Goal: Transaction & Acquisition: Purchase product/service

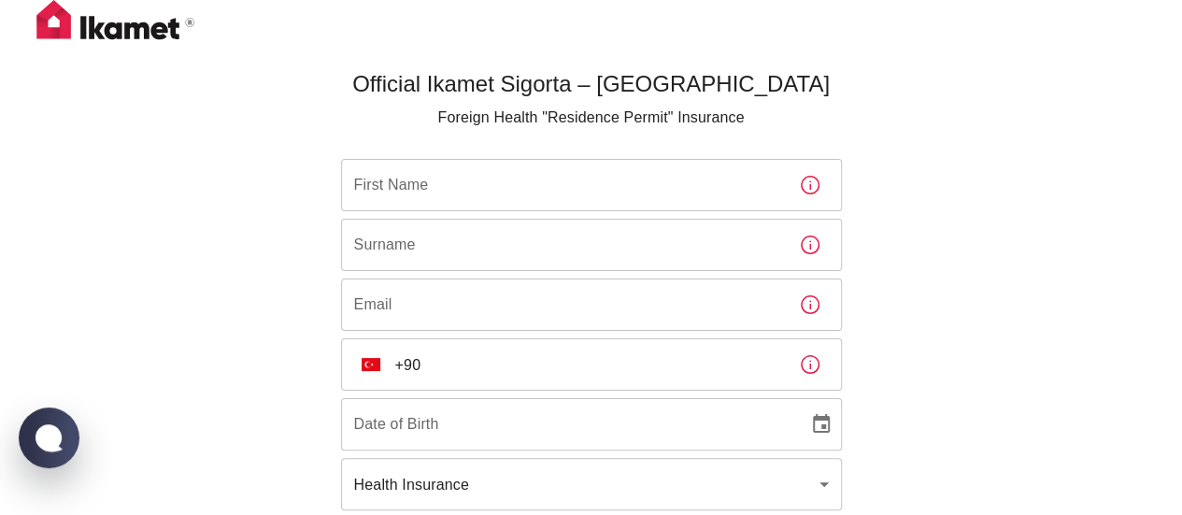
scroll to position [117, 0]
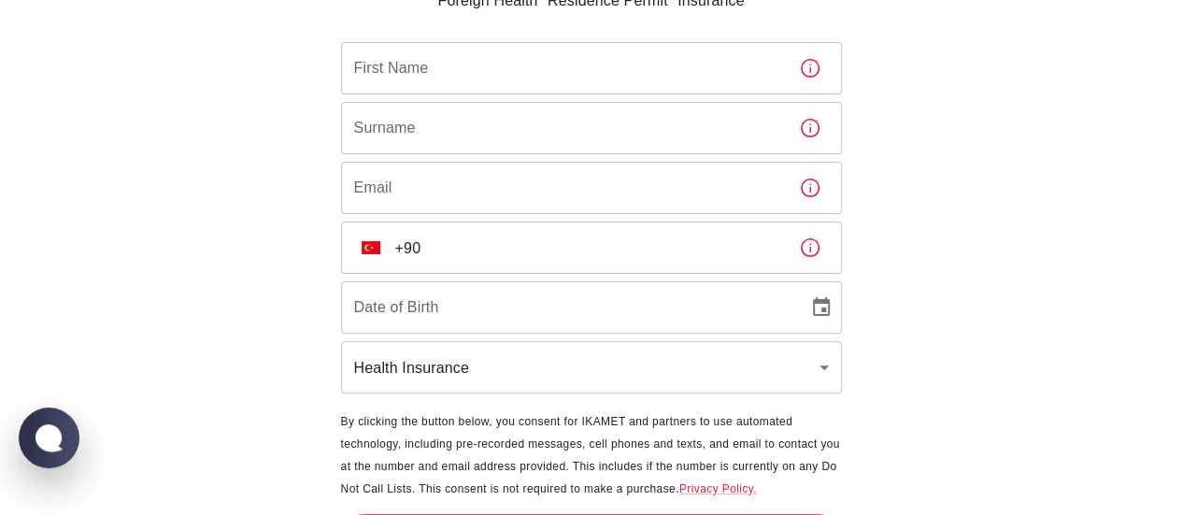
click at [505, 70] on input "First Name" at bounding box center [562, 68] width 443 height 52
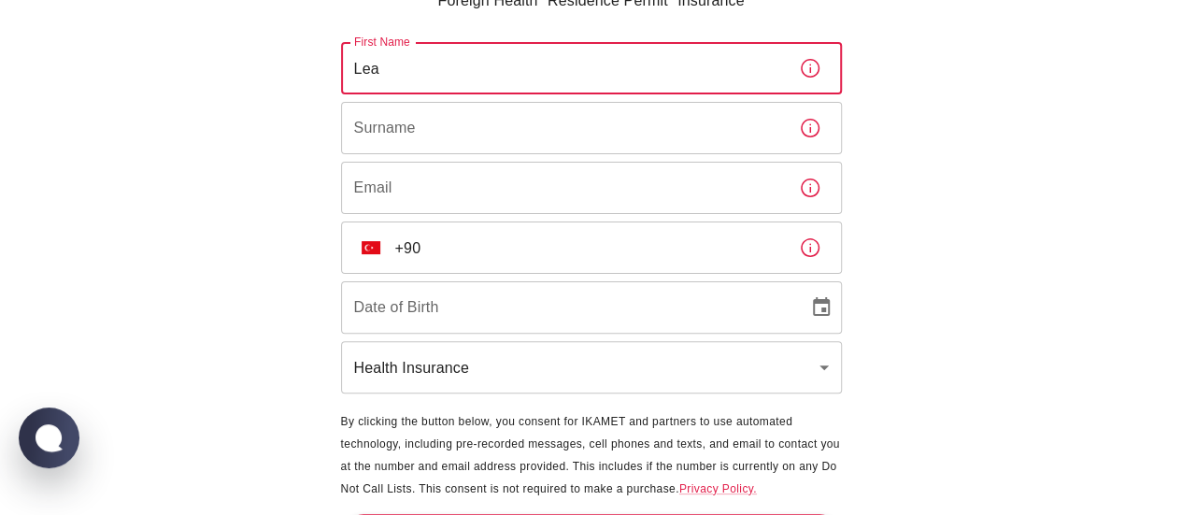
type input "Lea"
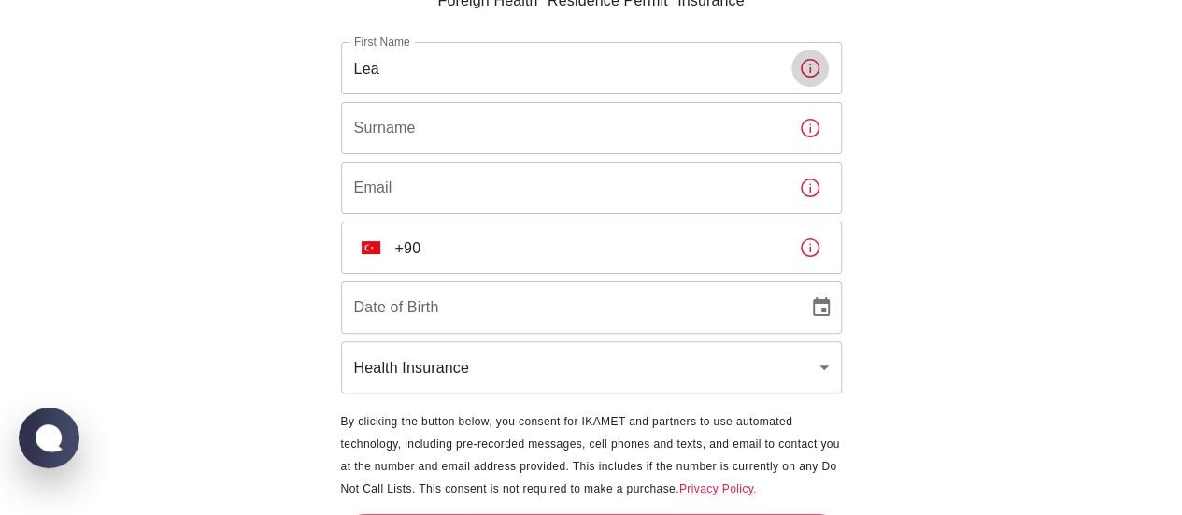
click at [456, 129] on input "Surname" at bounding box center [562, 128] width 443 height 52
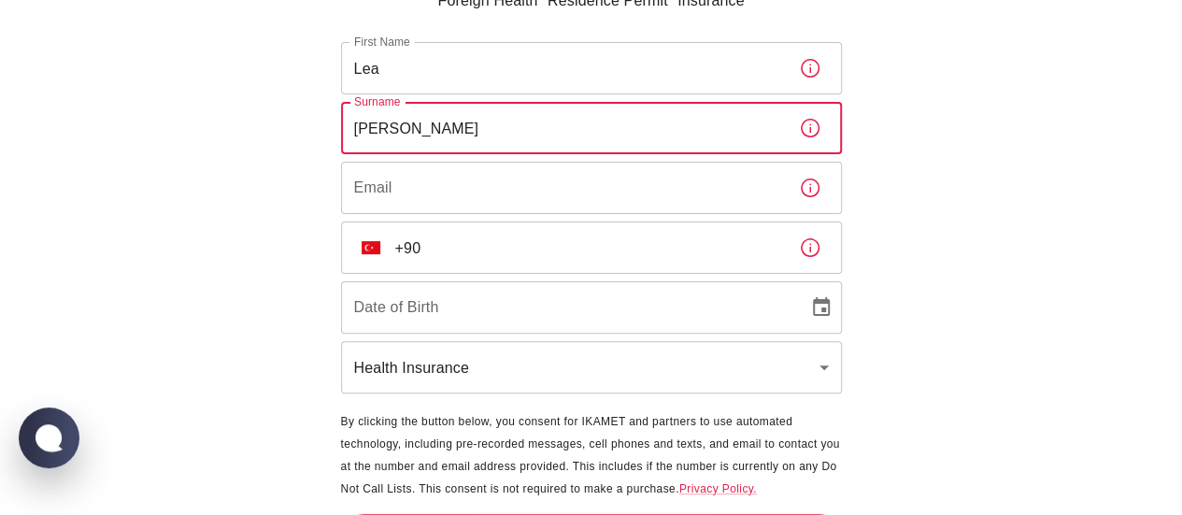
type input "Siegl"
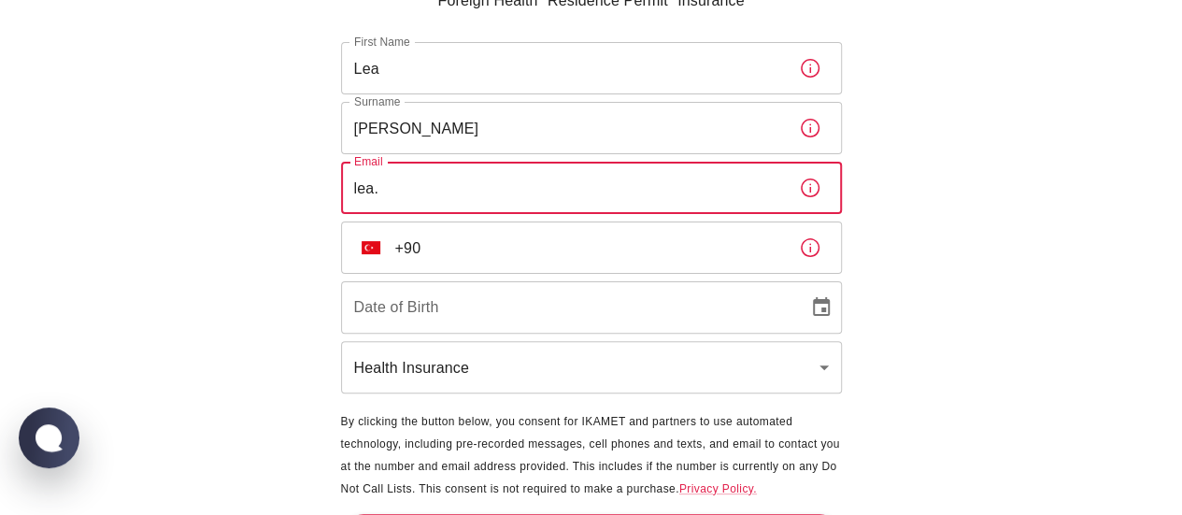
type input "lea.siegl@gmx.at"
click at [462, 248] on input "+90" at bounding box center [589, 247] width 389 height 52
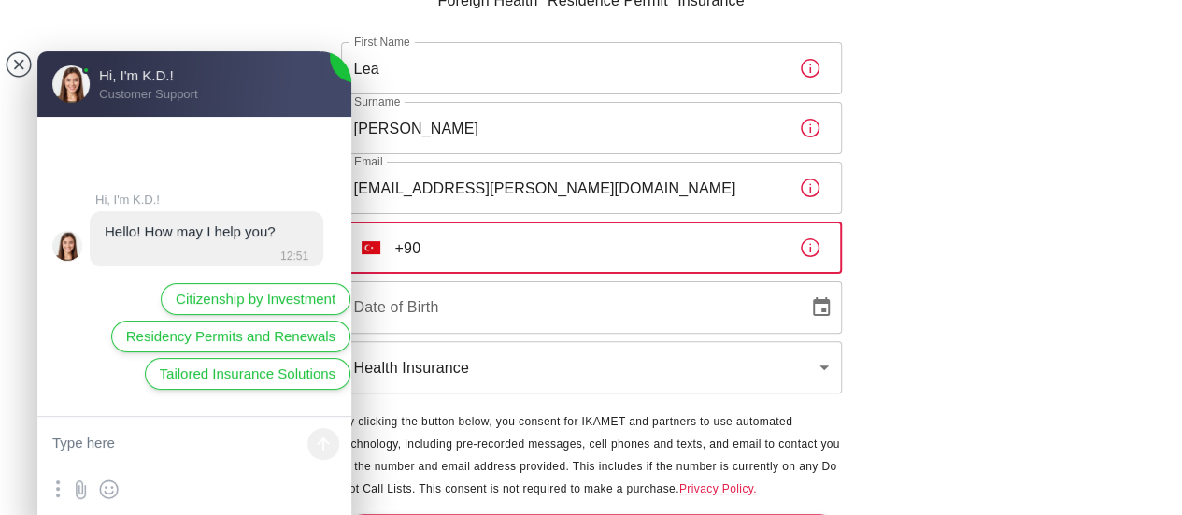
scroll to position [0, 0]
type input "+90 546 148 55 84"
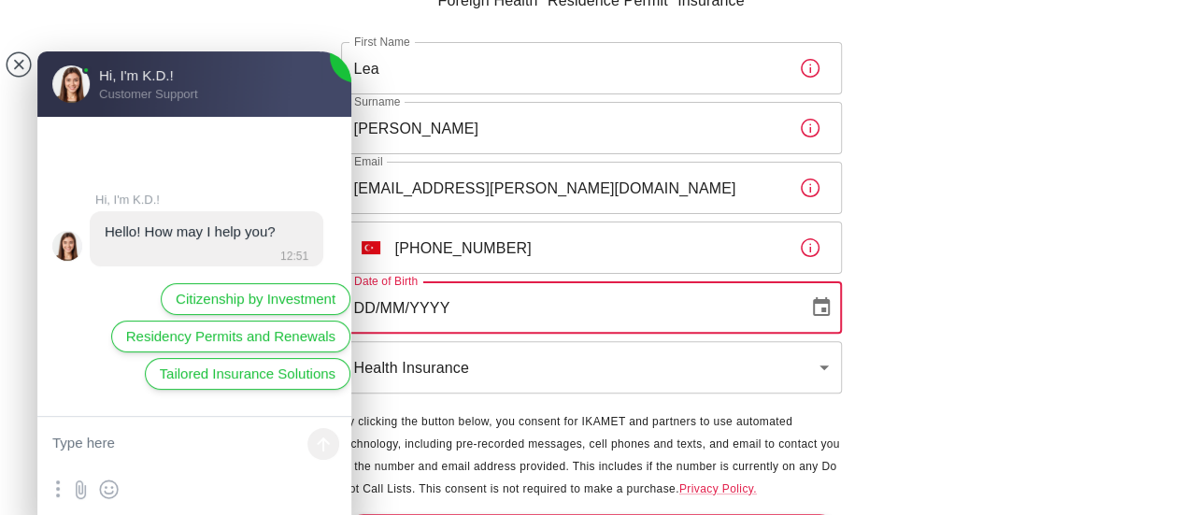
click at [462, 304] on input "DD/MM/YYYY" at bounding box center [568, 307] width 454 height 52
type input "13/12/1993"
click at [439, 383] on body "Official Ikamet Sigorta – Turkey Foreign Health "Residence Permit" Insurance Fi…" at bounding box center [591, 224] width 1182 height 683
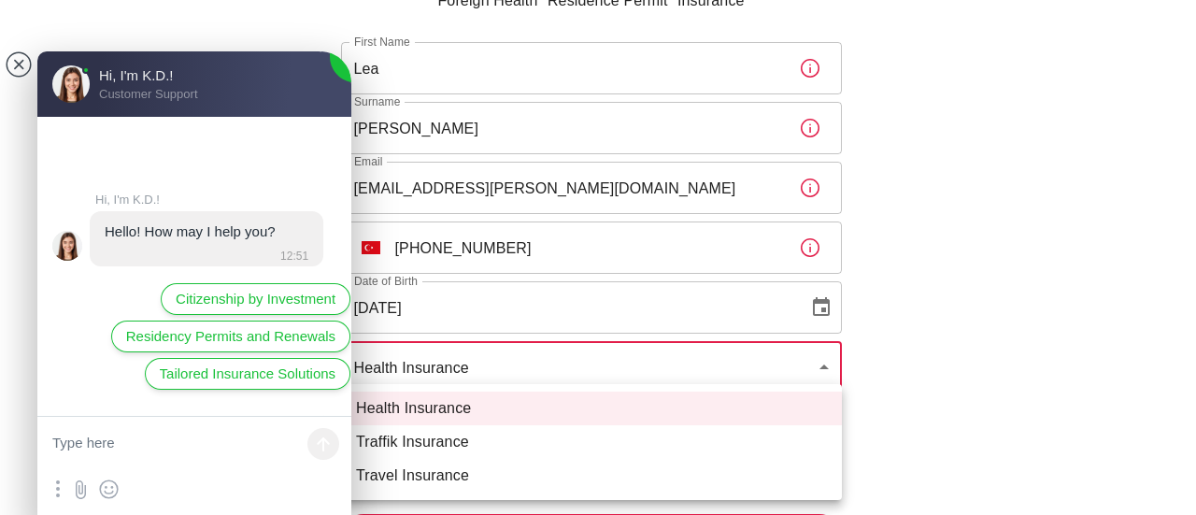
click at [439, 405] on li "Health Insurance" at bounding box center [591, 408] width 501 height 34
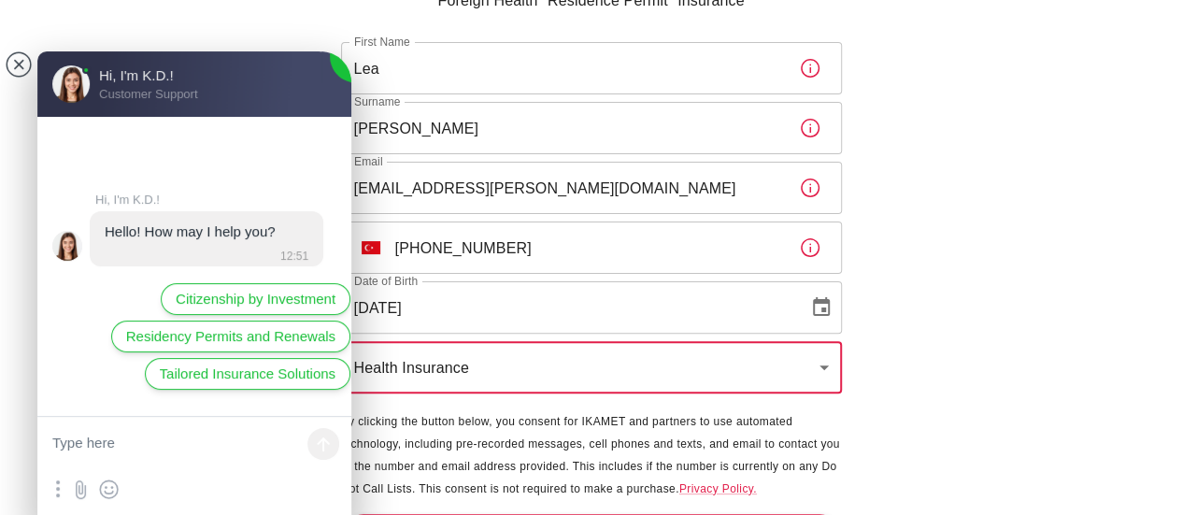
scroll to position [168, 0]
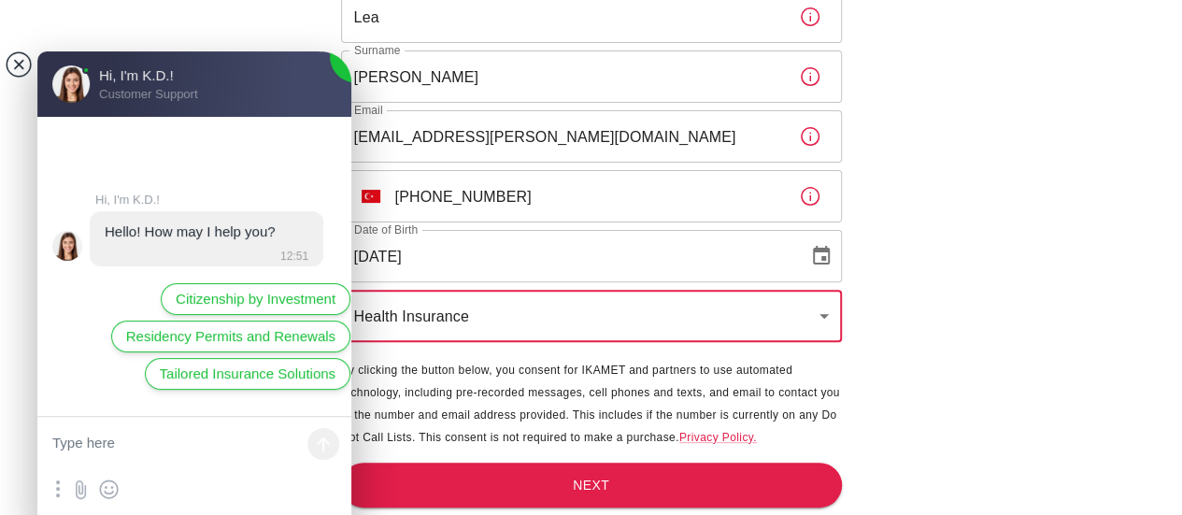
click at [22, 58] on jdiv at bounding box center [19, 64] width 26 height 26
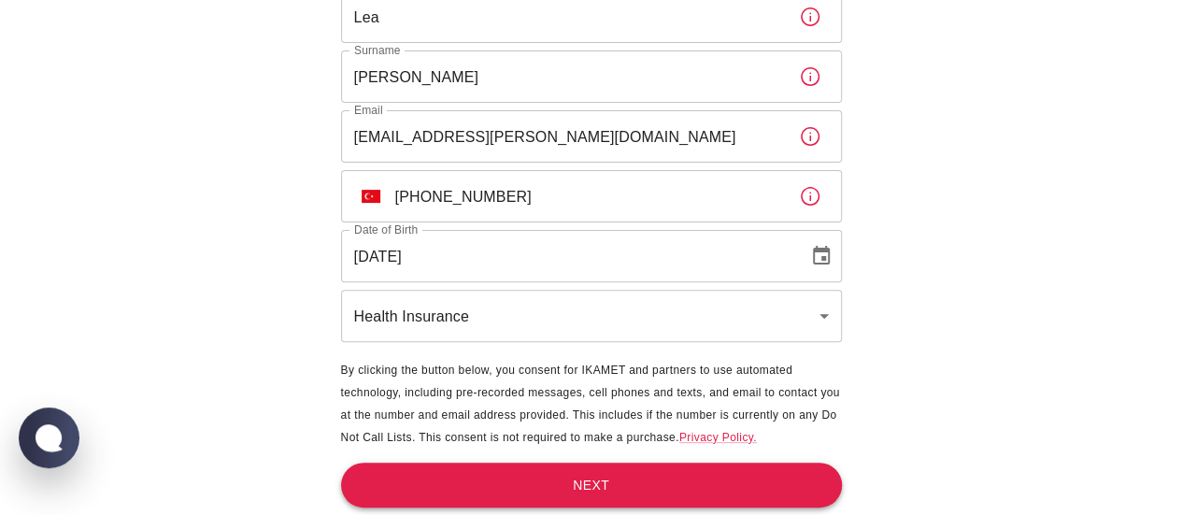
click at [641, 496] on button "Next" at bounding box center [591, 485] width 501 height 46
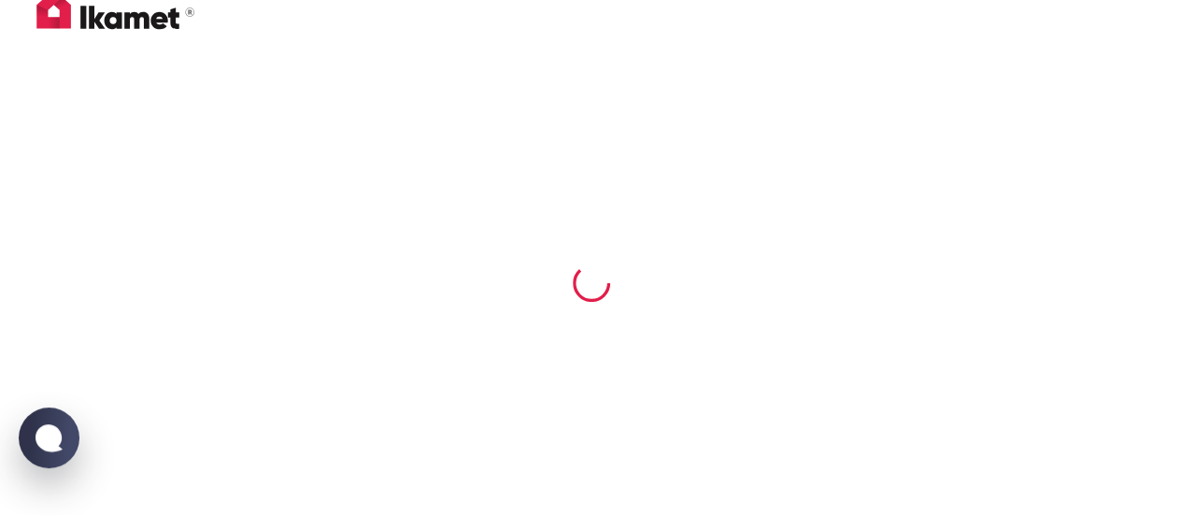
scroll to position [9, 0]
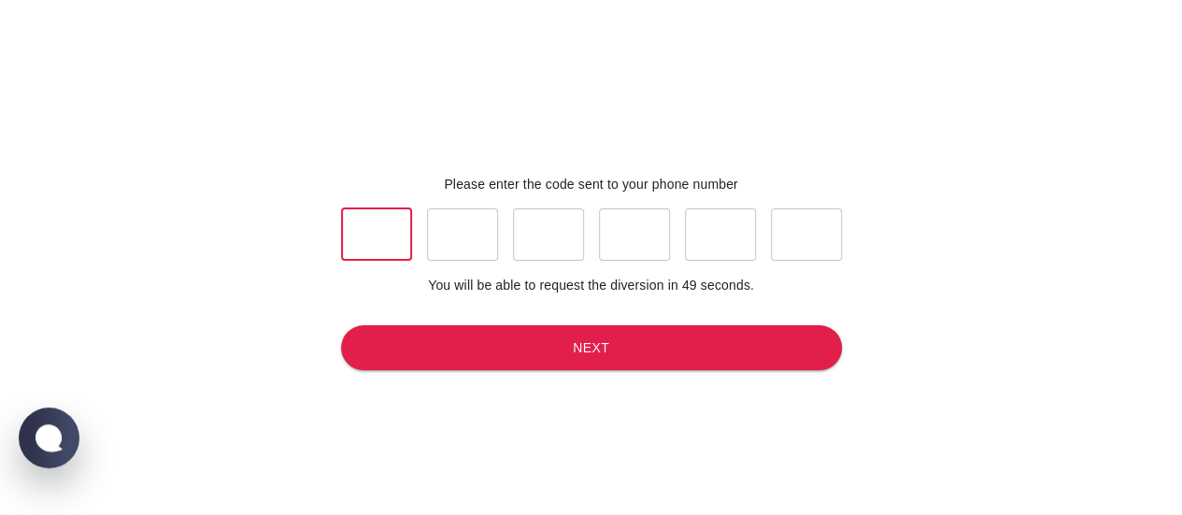
click at [393, 251] on input "text" at bounding box center [376, 234] width 71 height 52
type input "5"
type input "2"
type input "0"
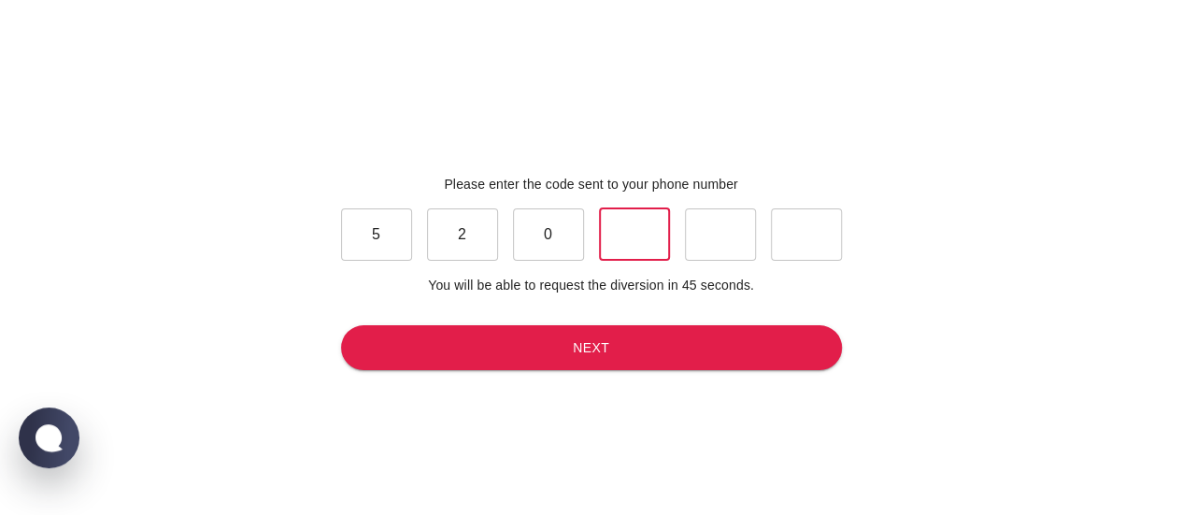
type input "7"
type input "8"
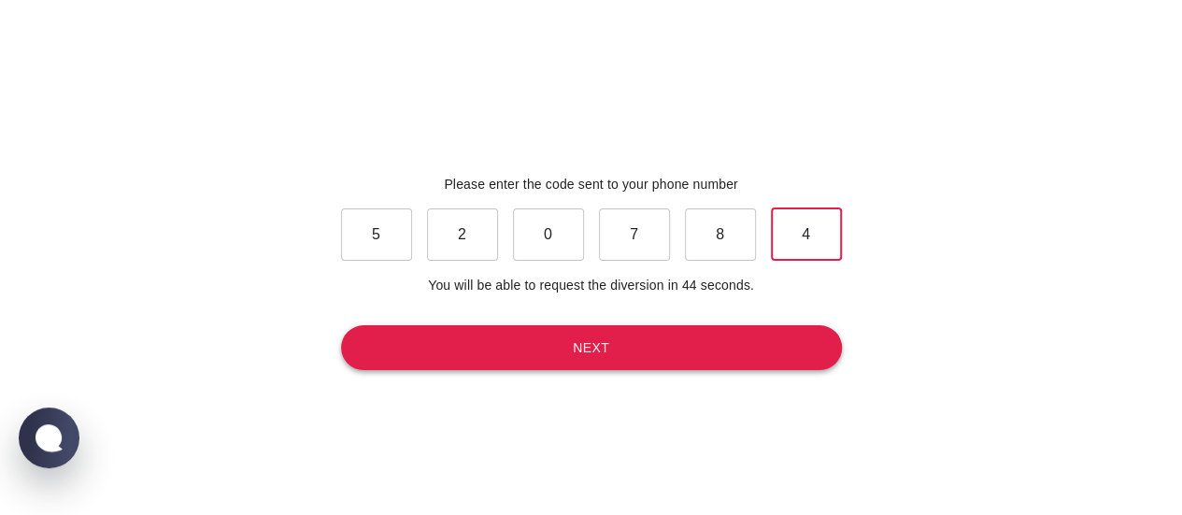
type input "4"
click at [458, 348] on button "Next" at bounding box center [591, 348] width 501 height 46
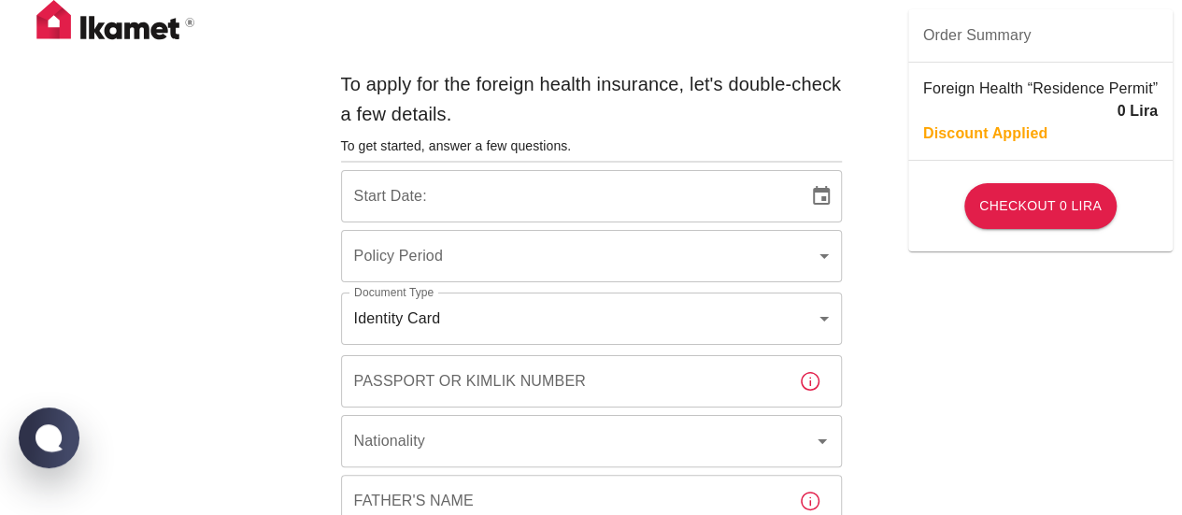
type input "b7343ef8-d55e-4554-96a8-76e30347e985"
type input "15/09/2025"
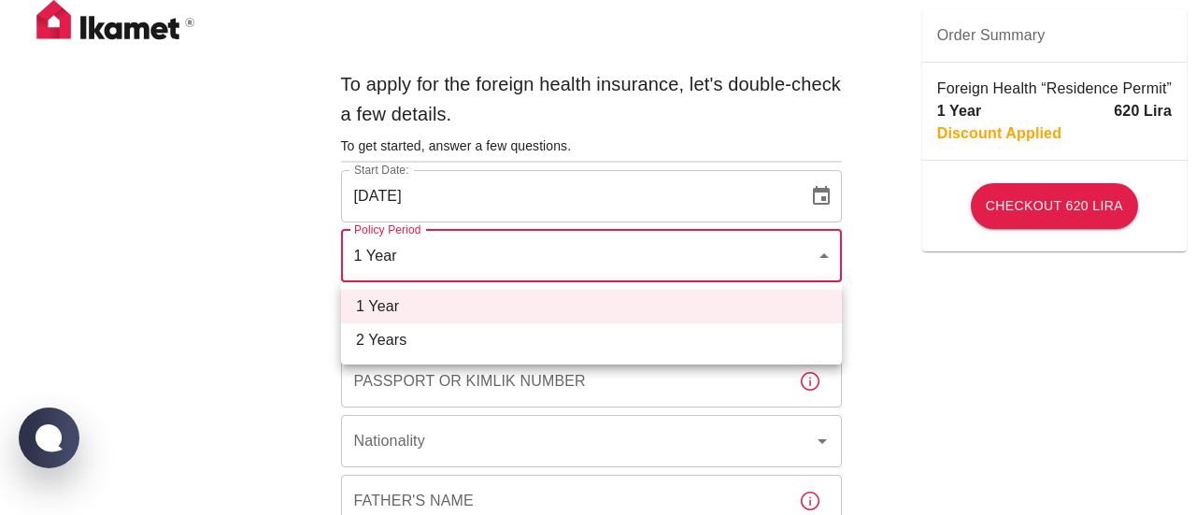
click at [409, 257] on div at bounding box center [598, 257] width 1196 height 515
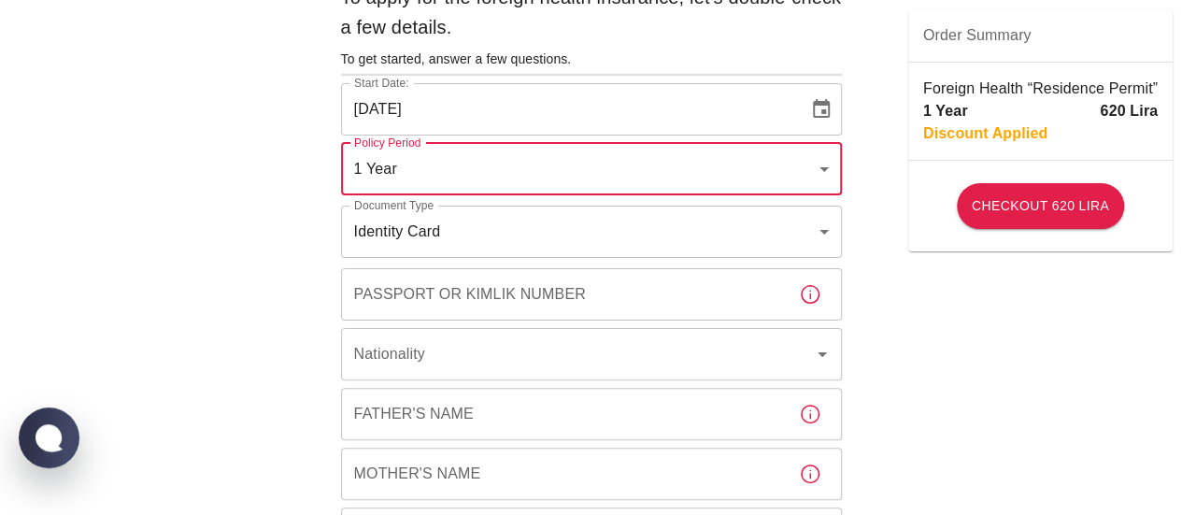
scroll to position [93, 0]
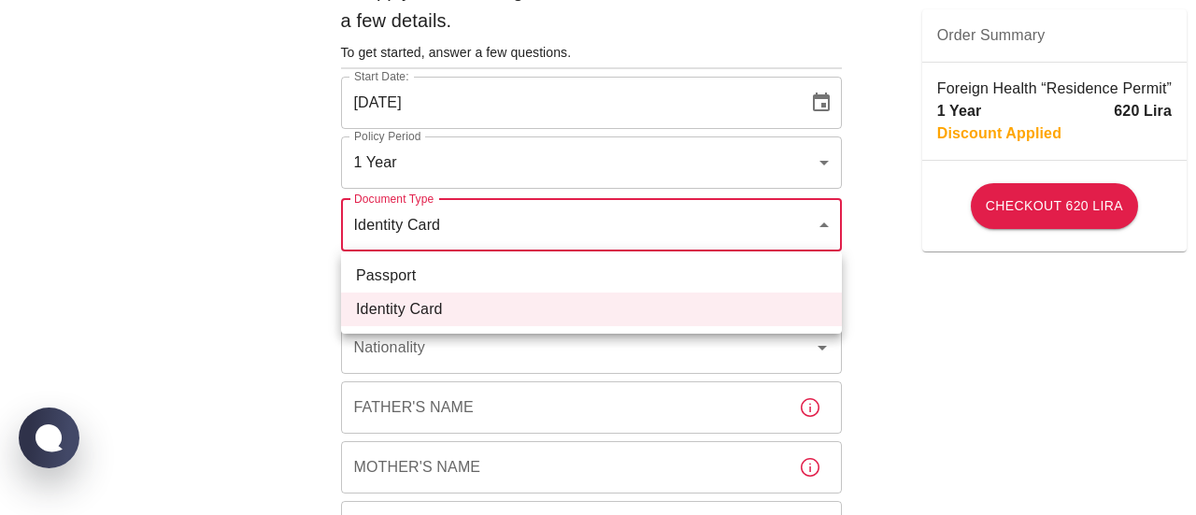
click at [454, 233] on div at bounding box center [598, 257] width 1196 height 515
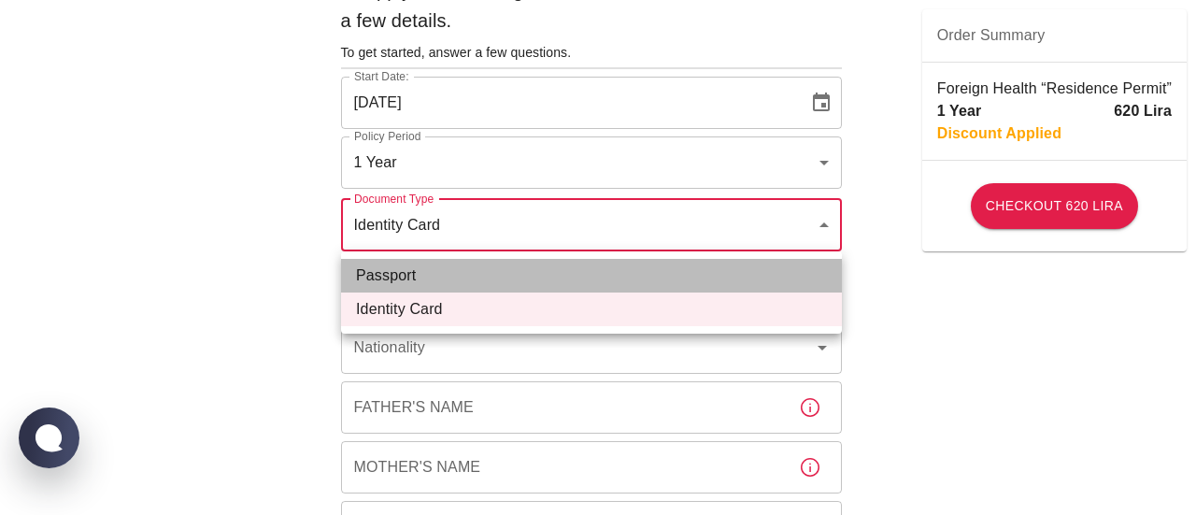
click at [430, 268] on li "Passport" at bounding box center [591, 276] width 501 height 34
type input "passport"
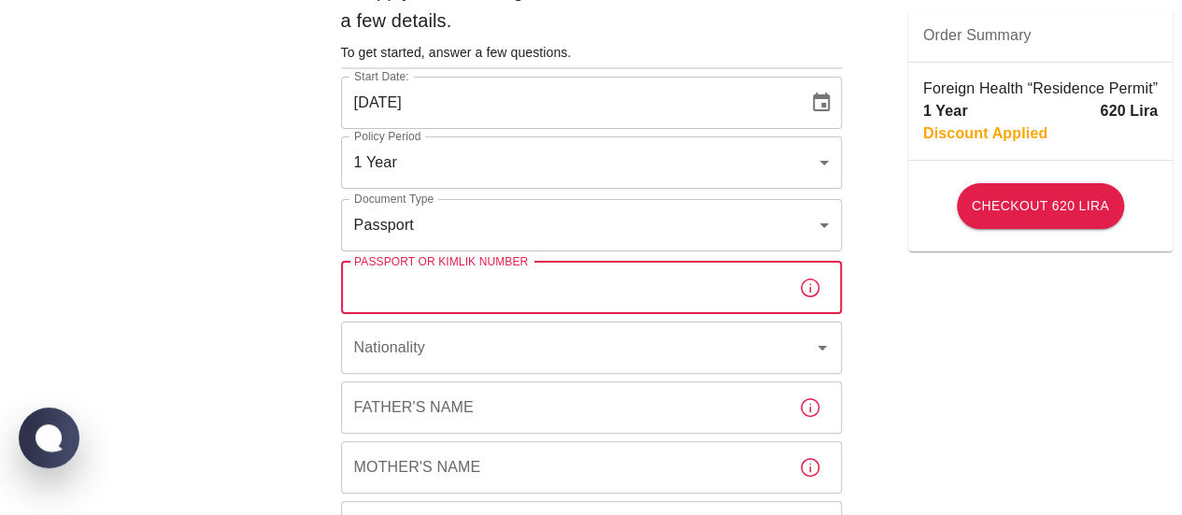
click at [439, 294] on input "Passport or Kimlik Number" at bounding box center [562, 288] width 443 height 52
type input "U6236046"
click at [434, 330] on input "Nationality" at bounding box center [565, 348] width 432 height 36
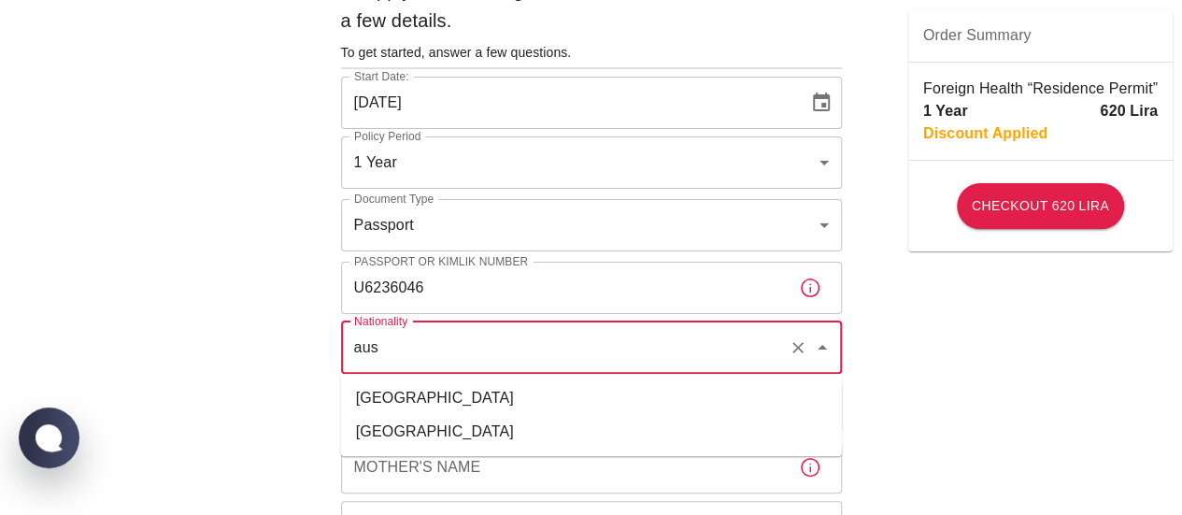
click at [441, 432] on li "Austria" at bounding box center [591, 432] width 501 height 34
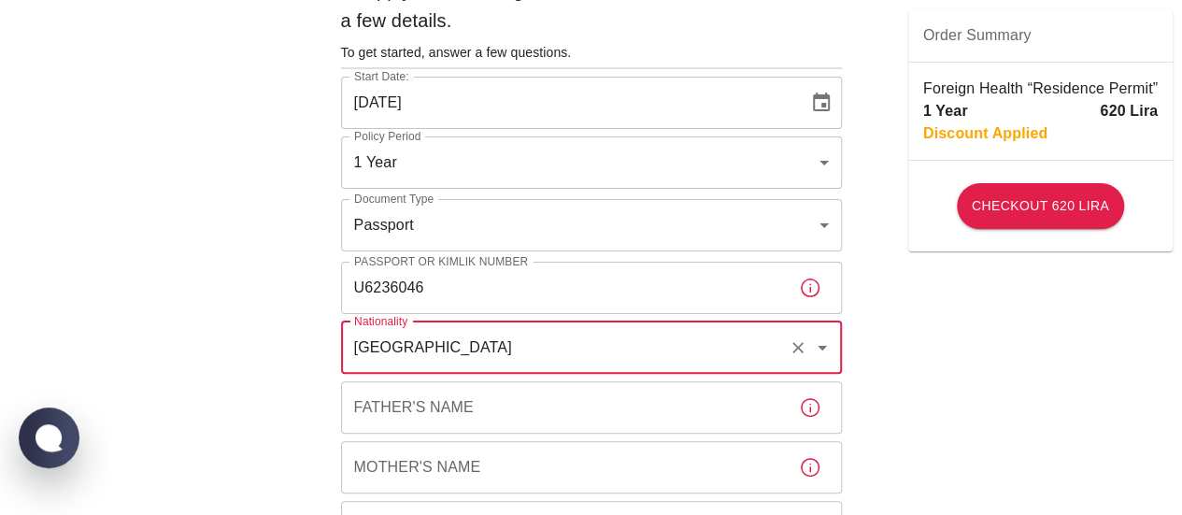
scroll to position [183, 0]
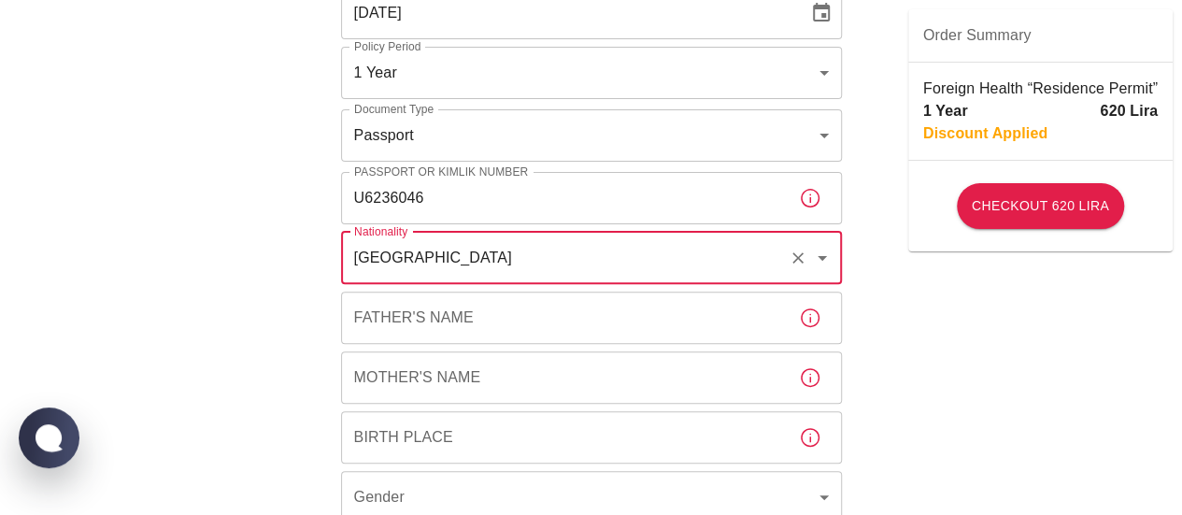
type input "Austria"
click at [450, 326] on input "Father's Name" at bounding box center [562, 317] width 443 height 52
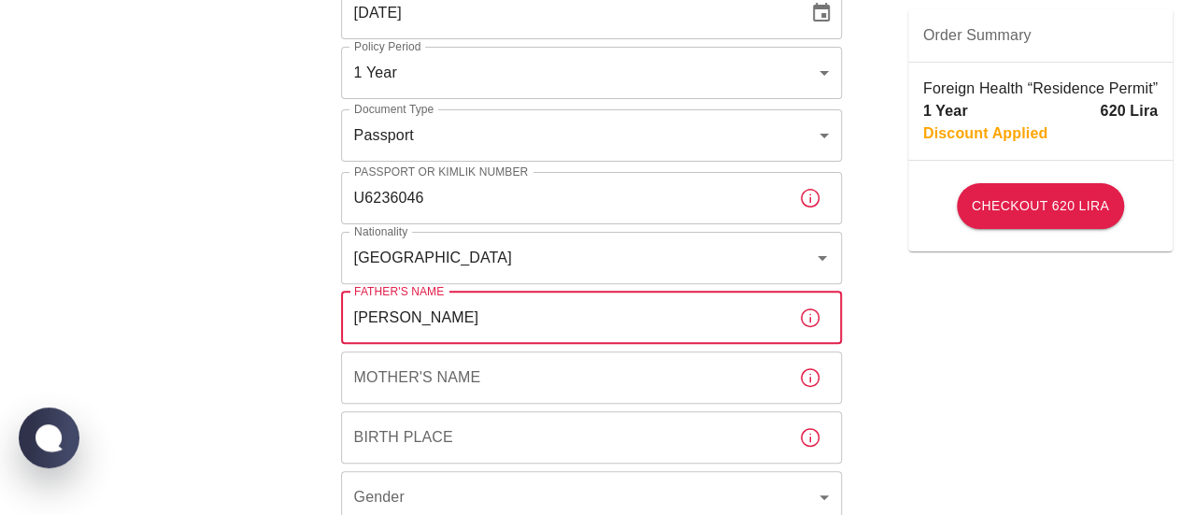
type input "Alois Siegl"
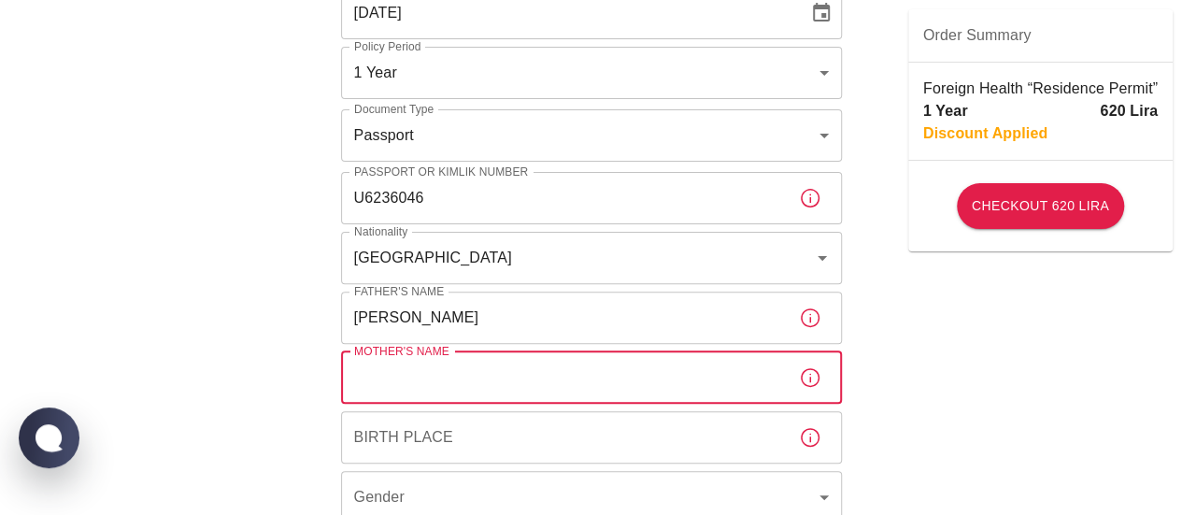
click at [451, 396] on input "Mother's Name" at bounding box center [562, 377] width 443 height 52
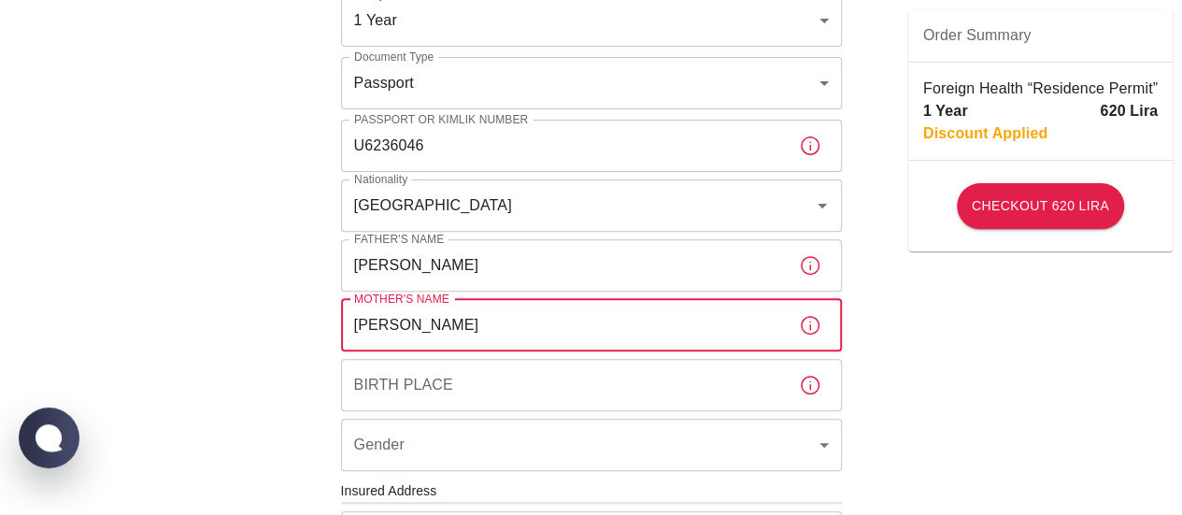
scroll to position [236, 0]
type input "Karin Siegl"
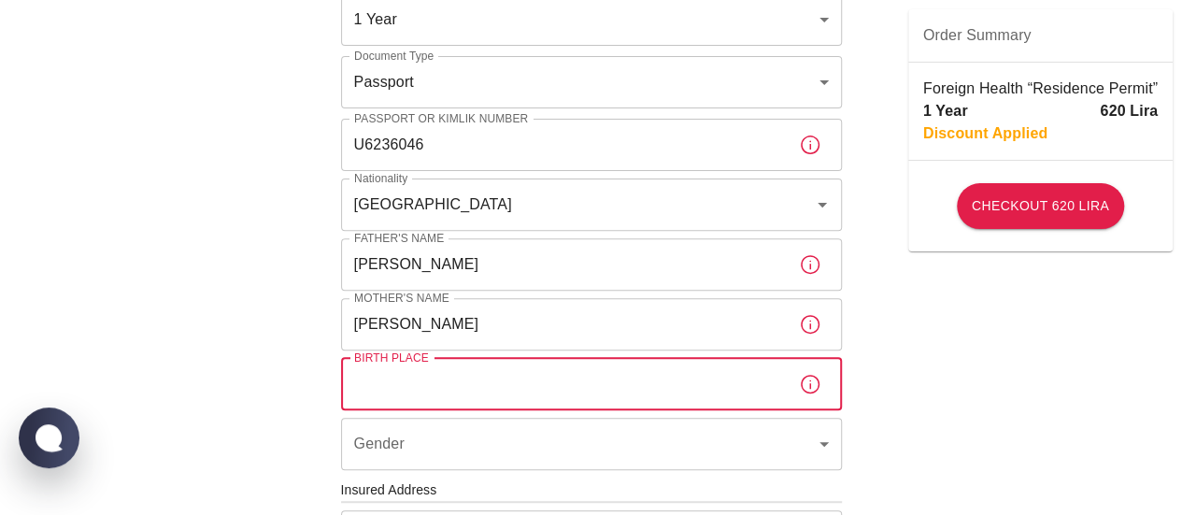
click at [451, 396] on input "Birth Place" at bounding box center [562, 384] width 443 height 52
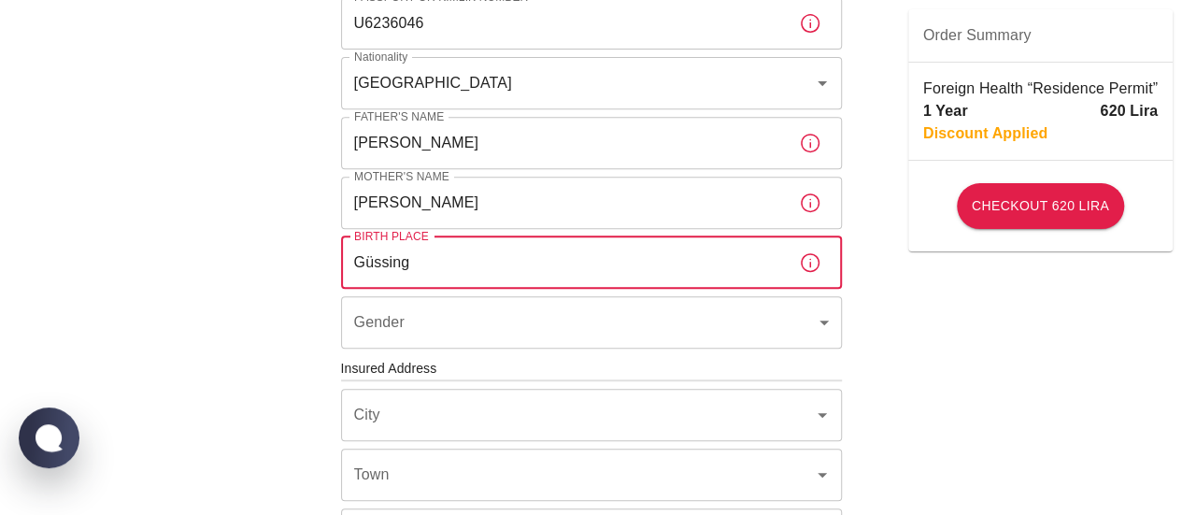
type input "Güssing"
click at [424, 313] on body "To apply for the foreign health insurance, let's double-check a few details. To…" at bounding box center [591, 366] width 1182 height 1448
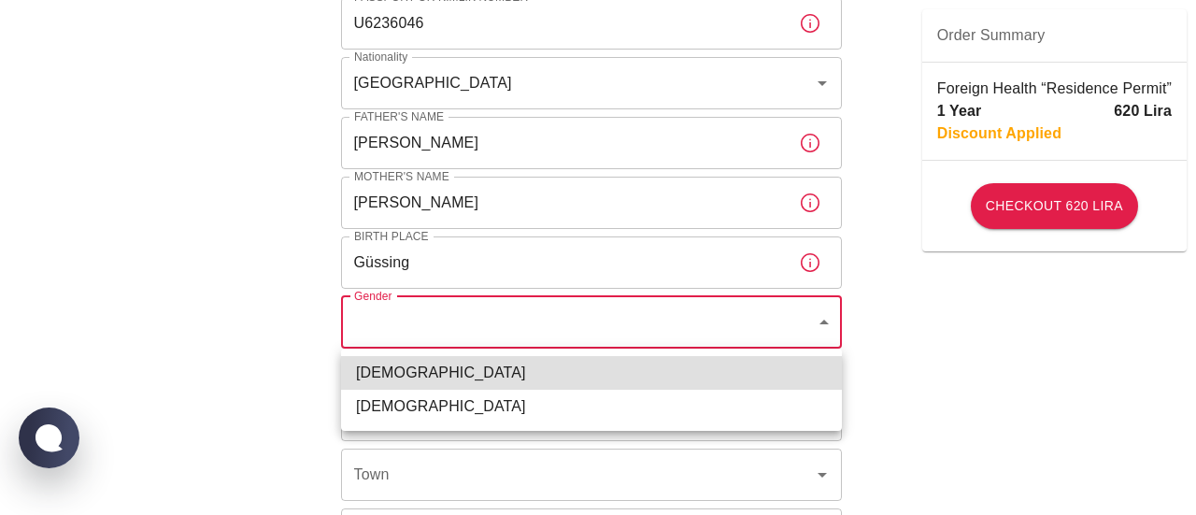
click at [431, 399] on li "Female" at bounding box center [591, 407] width 501 height 34
type input "female"
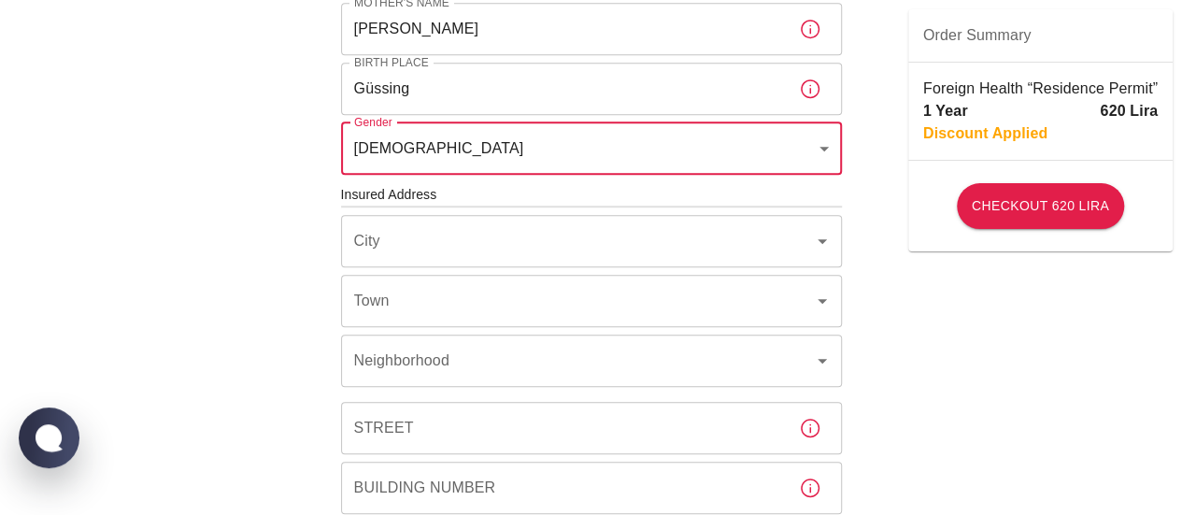
scroll to position [538, 0]
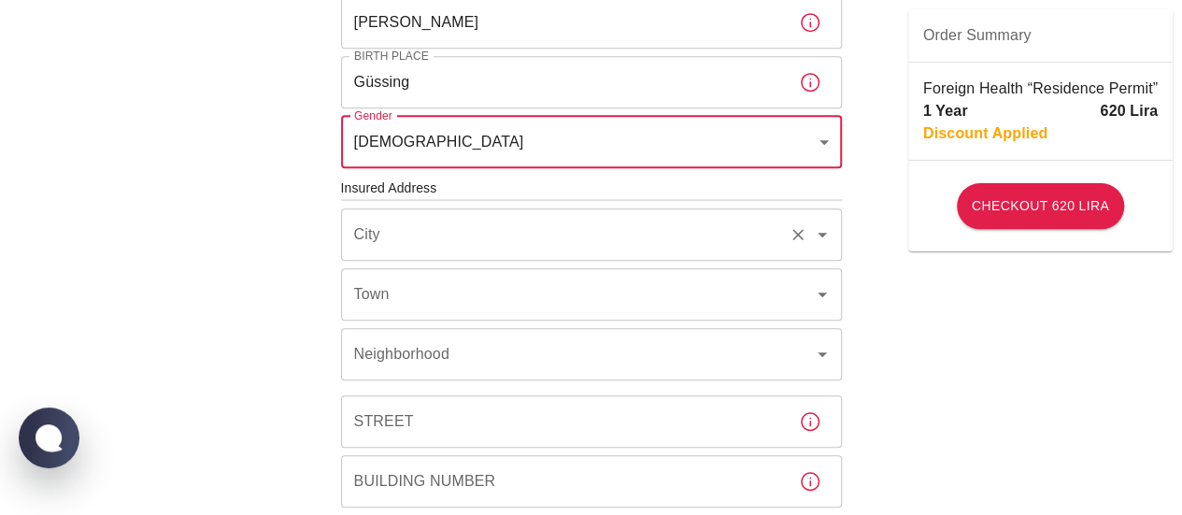
click at [415, 242] on input "City" at bounding box center [565, 235] width 432 height 36
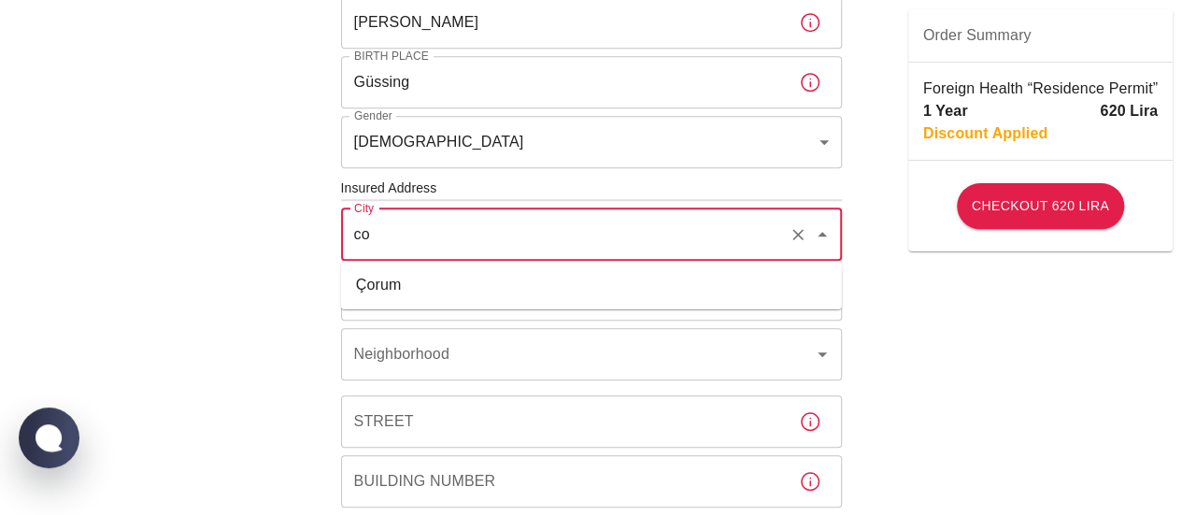
type input "c"
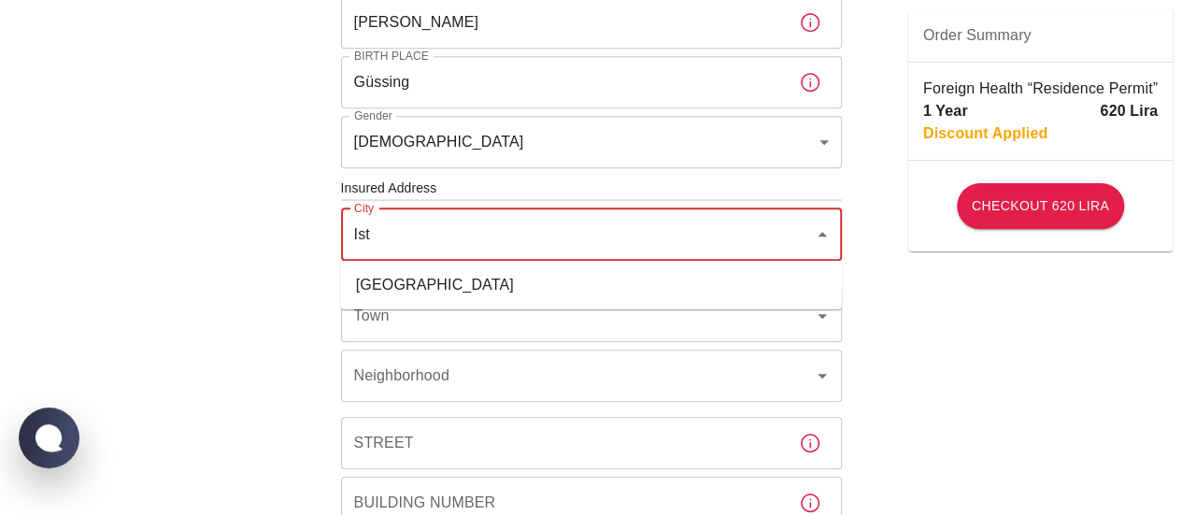
click at [409, 283] on li "İstanbul" at bounding box center [591, 285] width 501 height 34
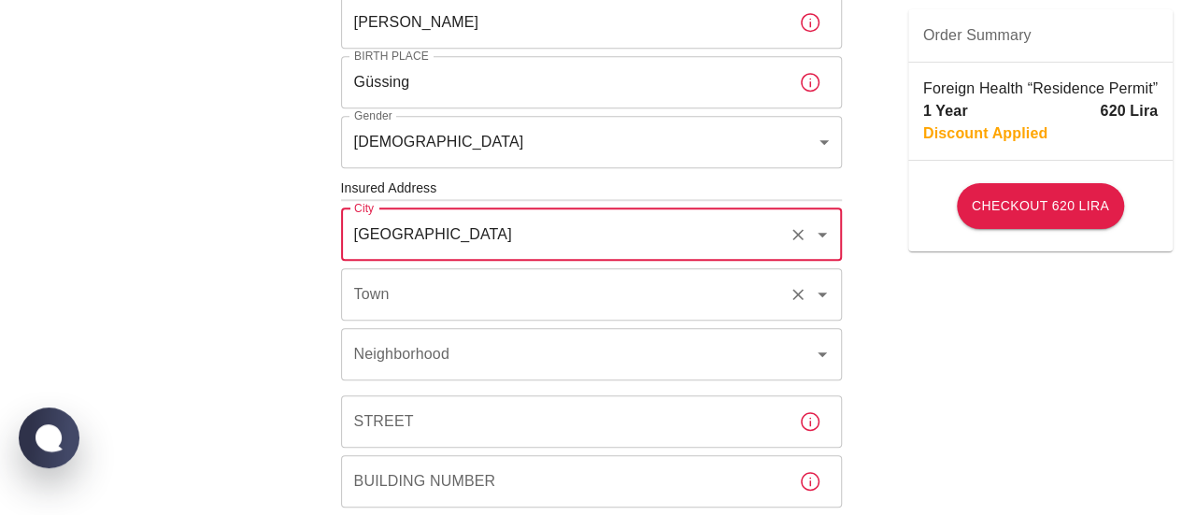
type input "İstanbul"
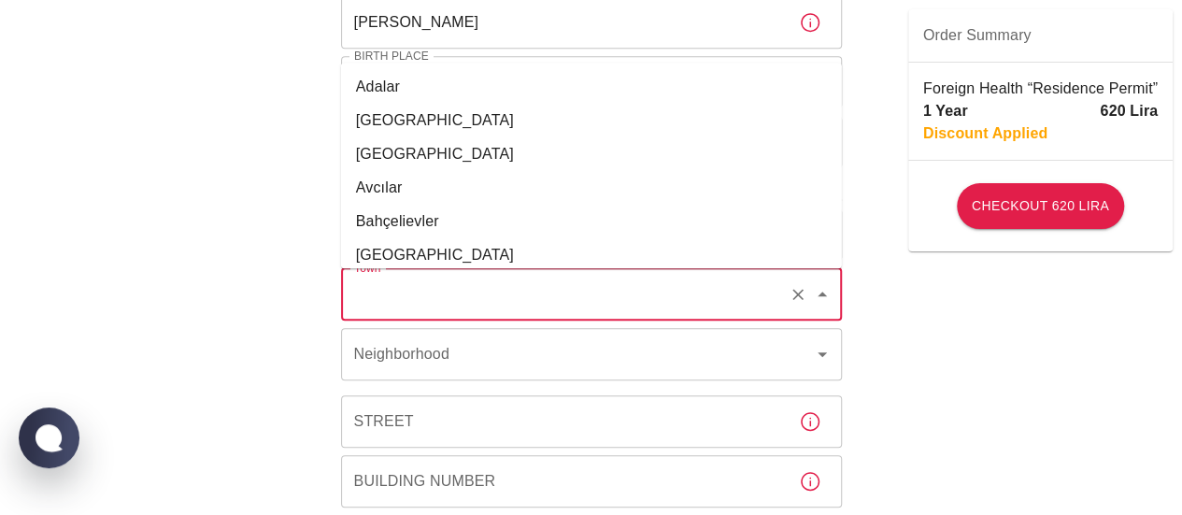
click at [391, 290] on input "Town" at bounding box center [565, 295] width 432 height 36
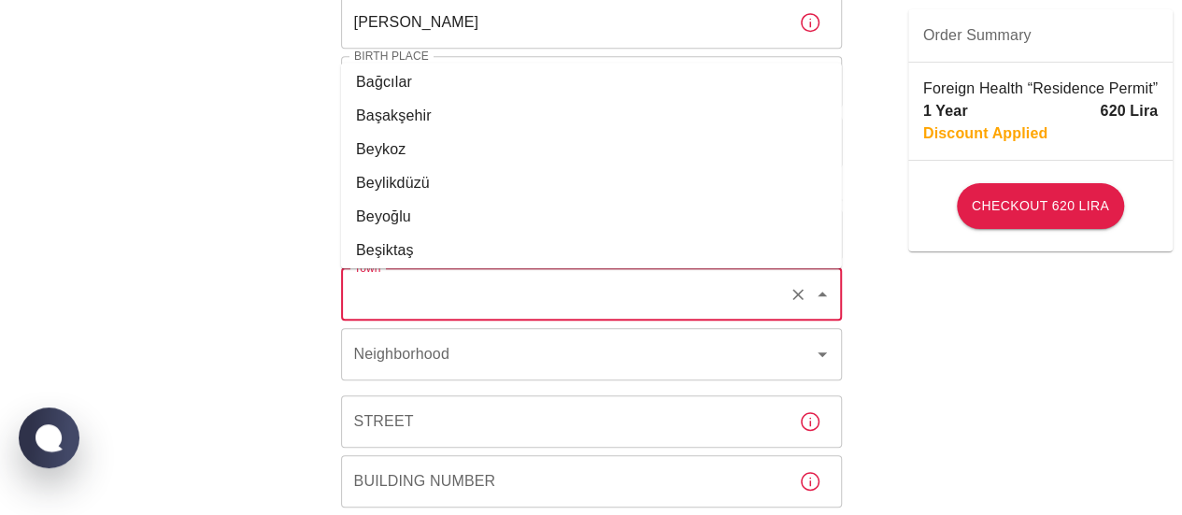
scroll to position [241, 0]
click at [390, 210] on li "Beyoğlu" at bounding box center [591, 216] width 501 height 34
type input "Beyoğlu"
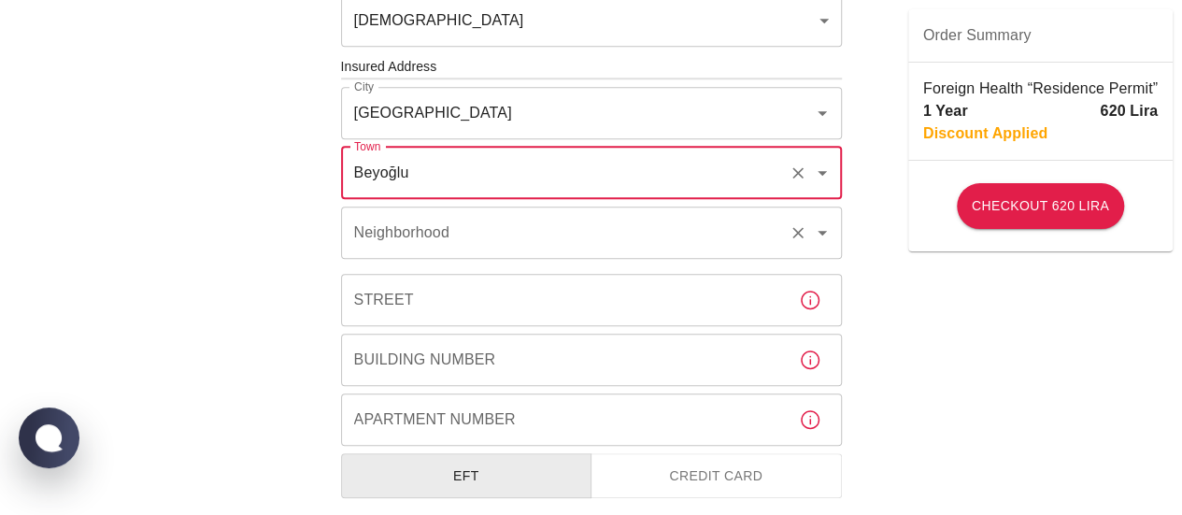
scroll to position [661, 0]
click at [363, 226] on div "Neighborhood Neighborhood" at bounding box center [591, 232] width 501 height 52
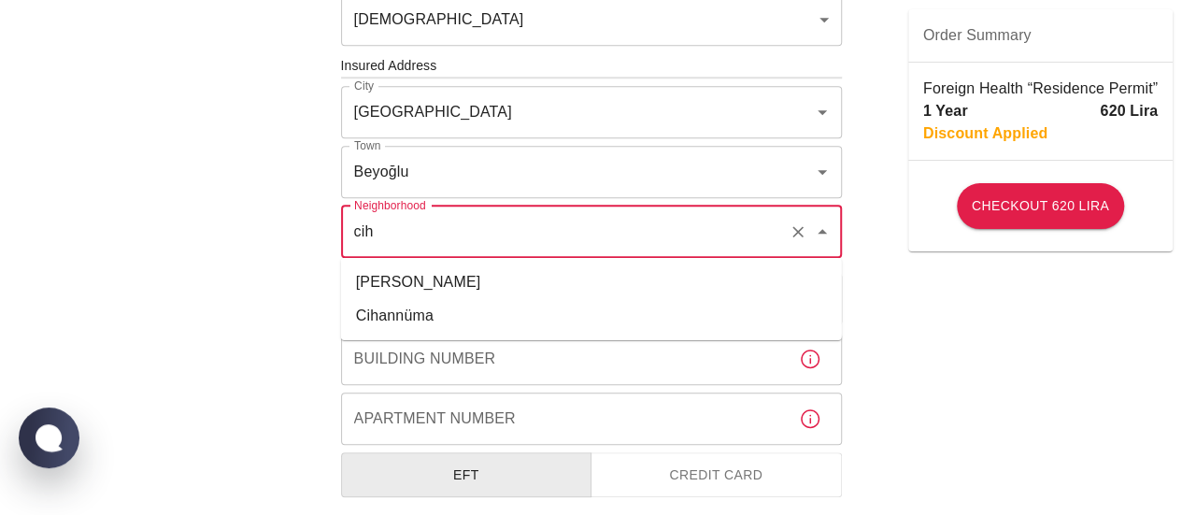
click at [389, 276] on li "Cihangir" at bounding box center [591, 282] width 501 height 34
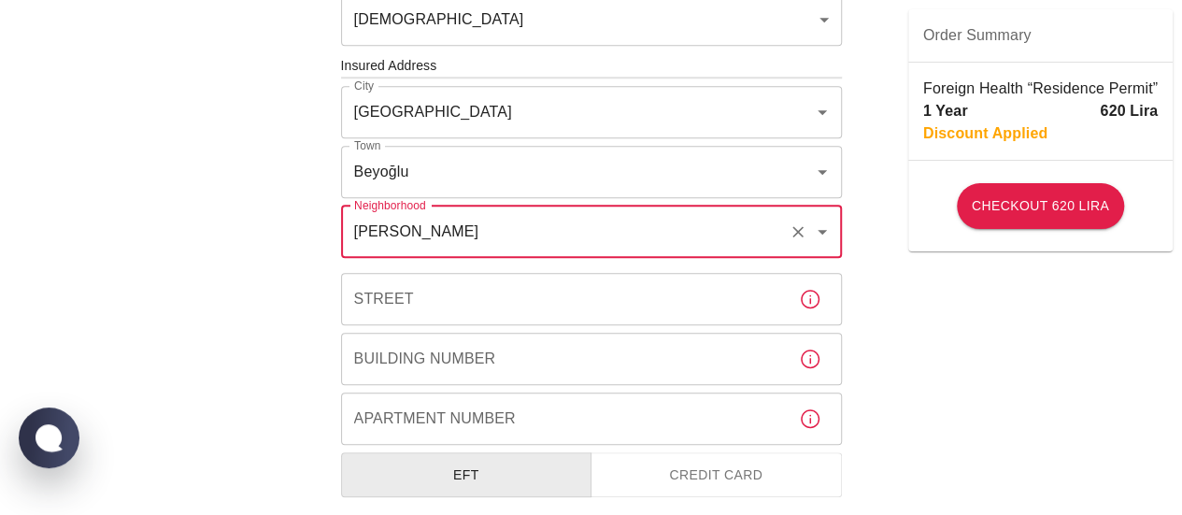
scroll to position [765, 0]
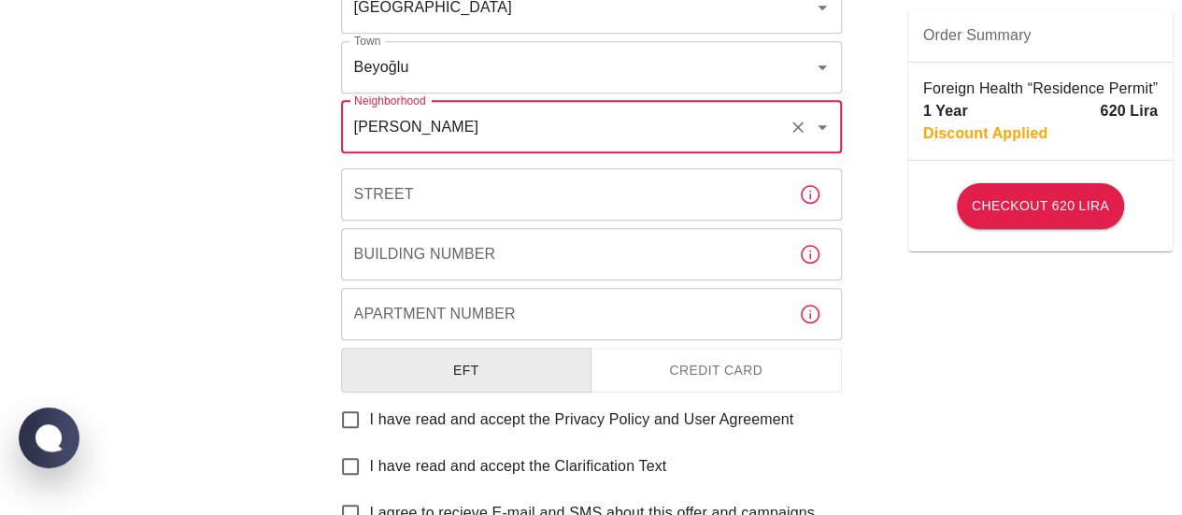
type input "Cihangir"
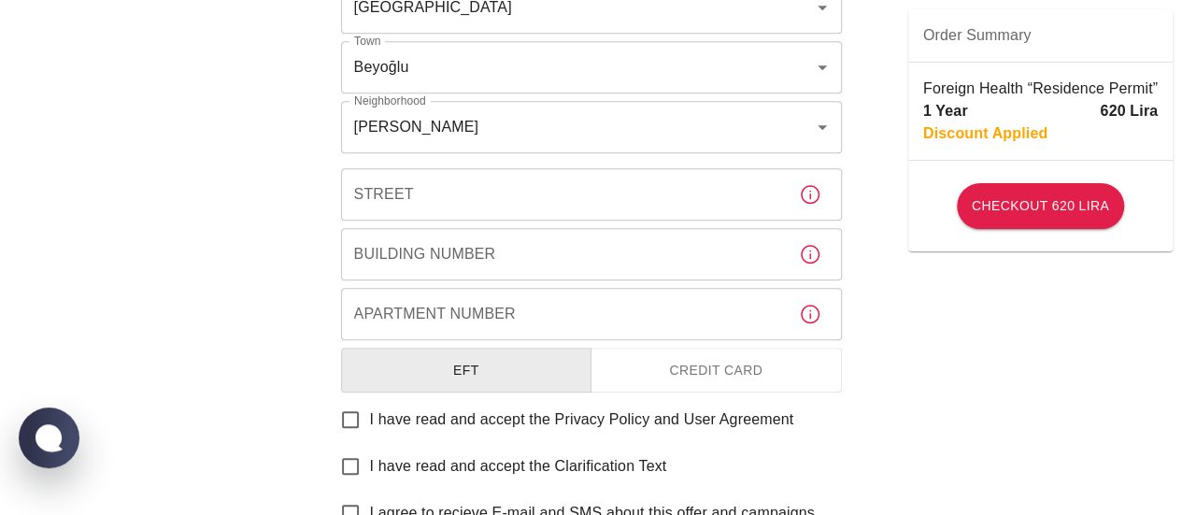
click at [386, 190] on input "Street" at bounding box center [562, 194] width 443 height 52
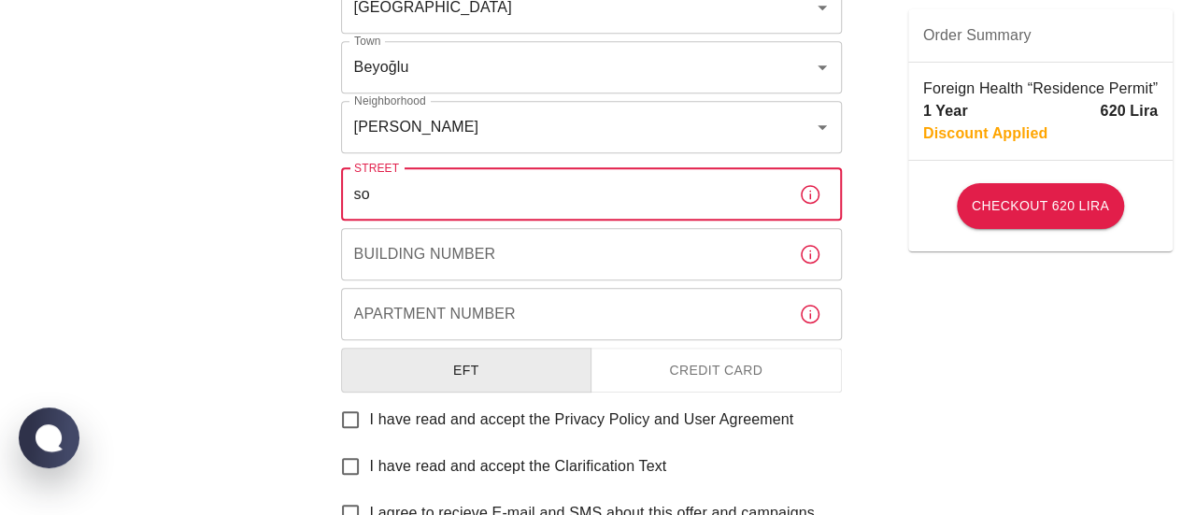
type input "s"
type input "c"
type input "C"
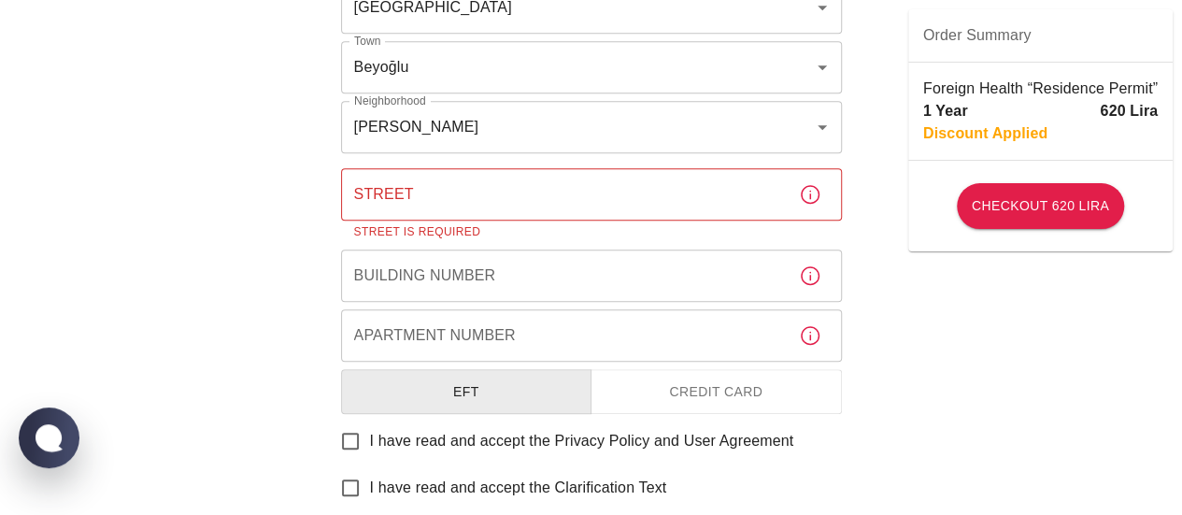
drag, startPoint x: 1067, startPoint y: 348, endPoint x: 883, endPoint y: 323, distance: 185.8
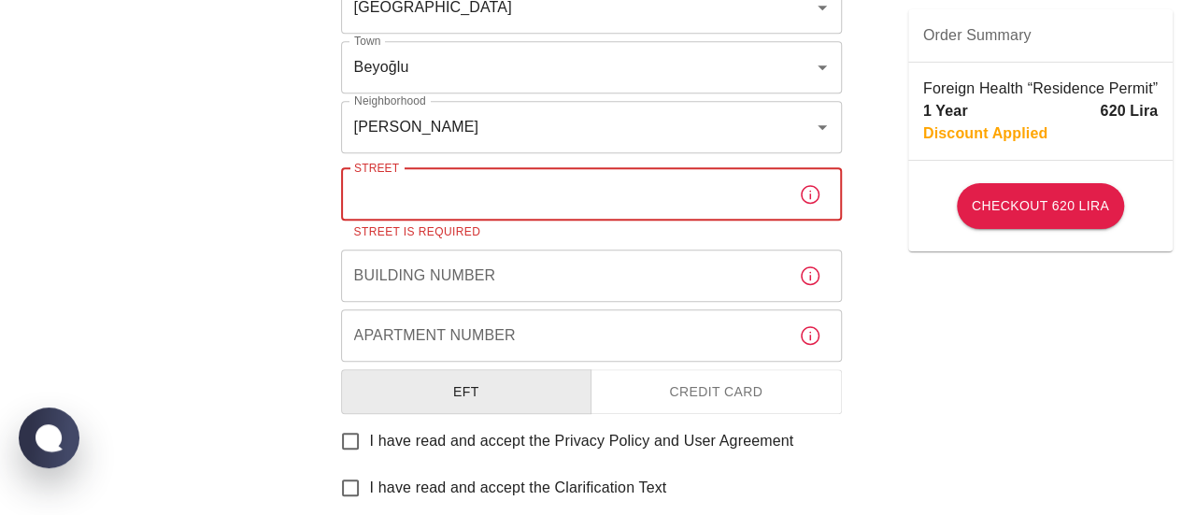
click at [471, 190] on input "Street" at bounding box center [562, 194] width 443 height 52
paste input "Coşkun Sk. No:4"
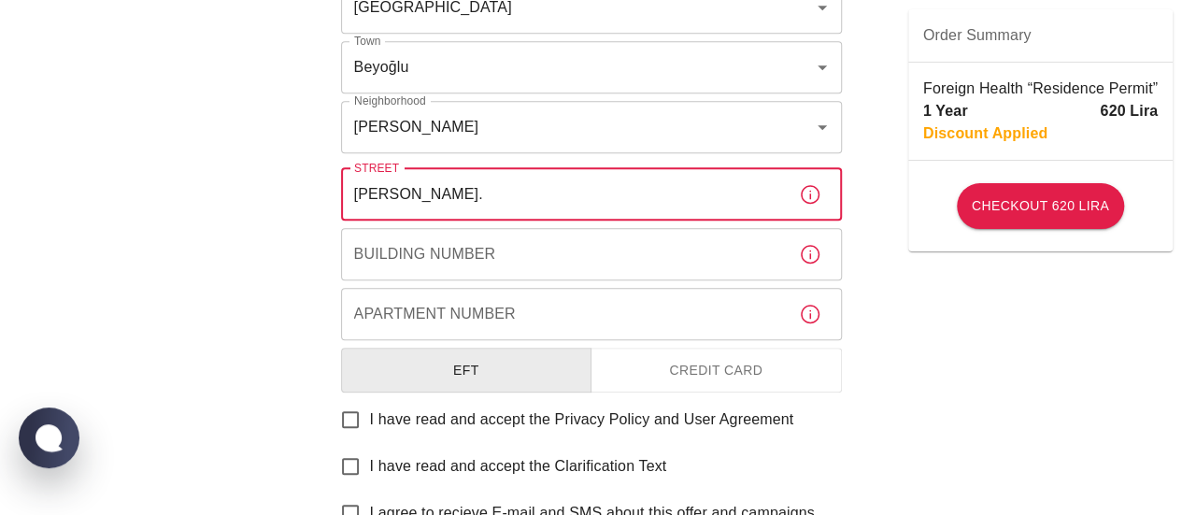
type input "Coşkun Sk."
click at [463, 243] on div "Building Number Building Number" at bounding box center [591, 254] width 501 height 52
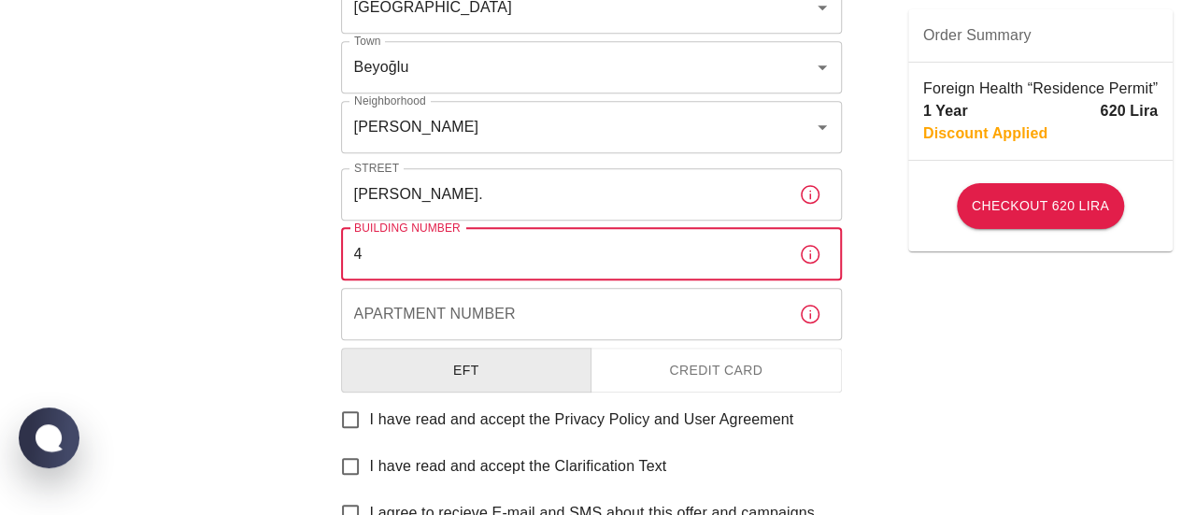
type input "4"
click at [463, 298] on div "Apartment Number Apartment Number" at bounding box center [591, 314] width 501 height 52
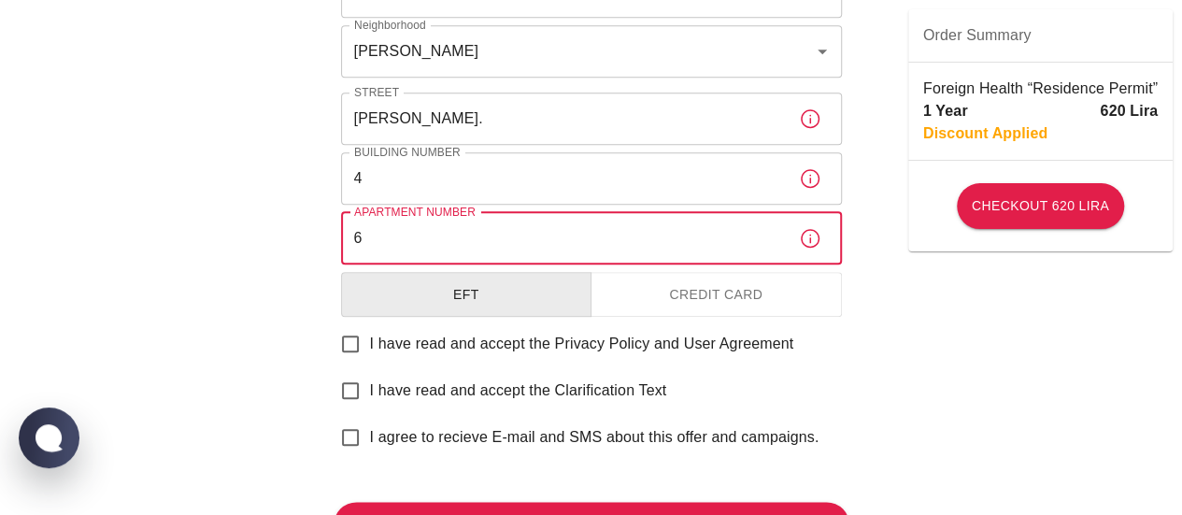
scroll to position [849, 0]
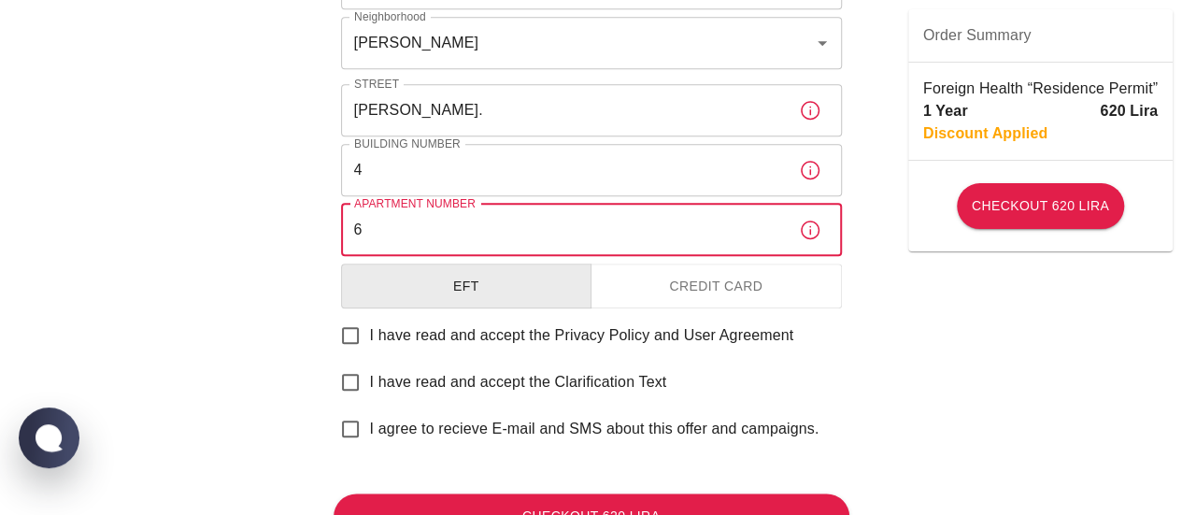
type input "6"
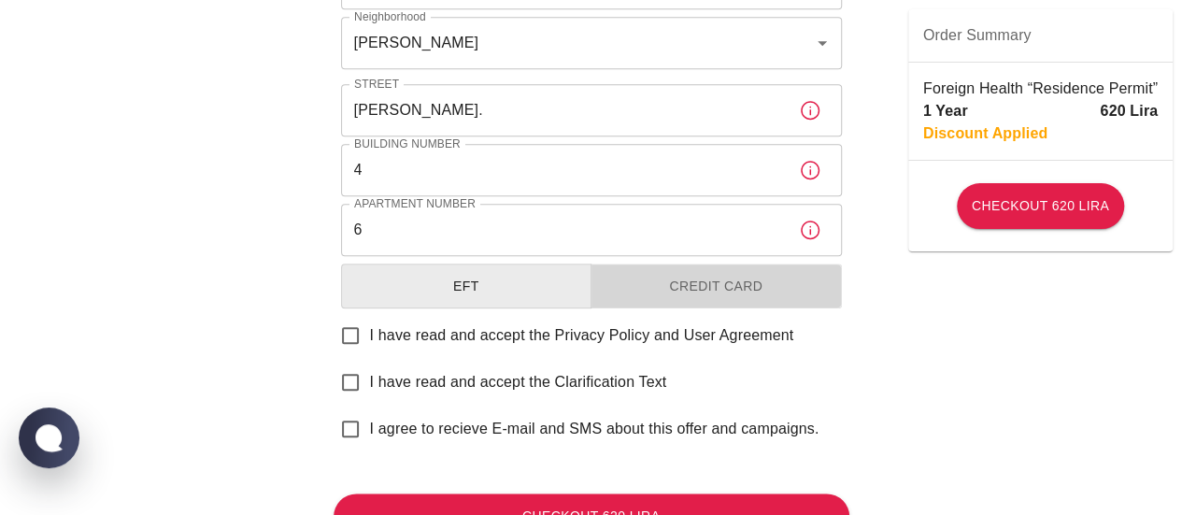
click at [785, 291] on button "Credit Card" at bounding box center [715, 286] width 251 height 46
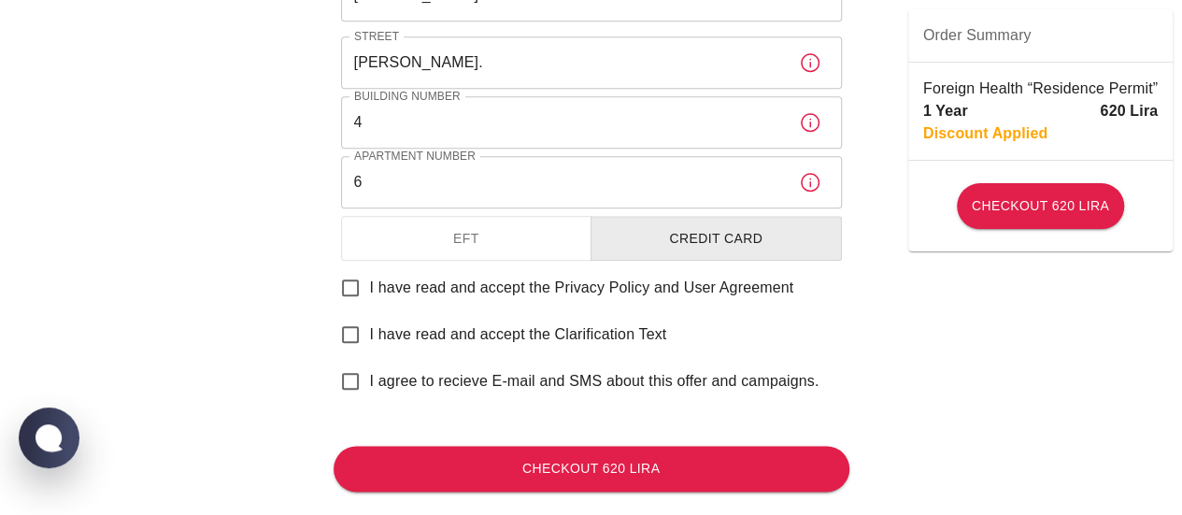
scroll to position [898, 0]
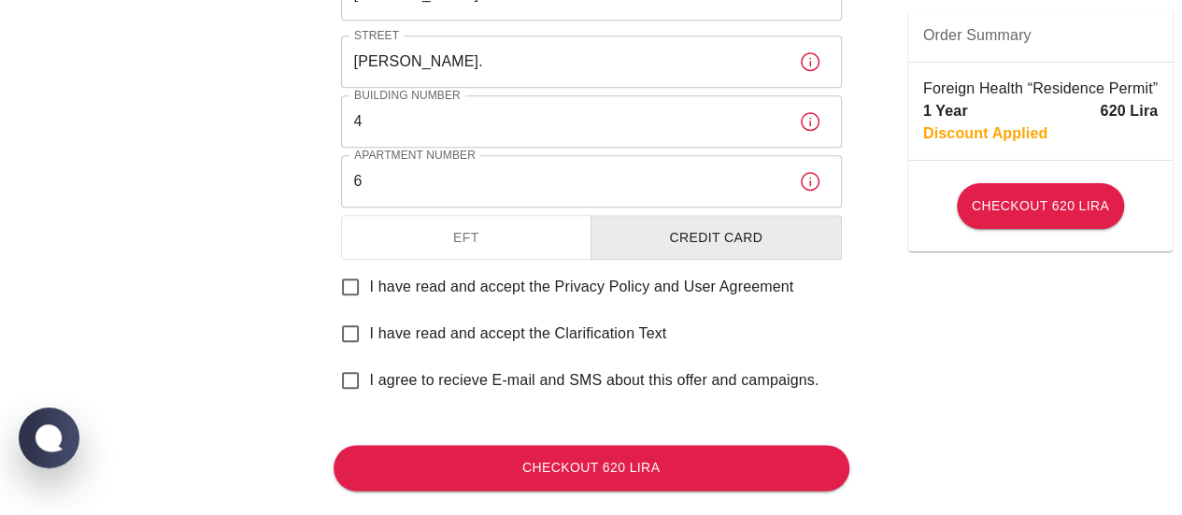
click at [341, 291] on input "I have read and accept the Privacy Policy and User Agreement" at bounding box center [350, 286] width 39 height 39
checkbox input "true"
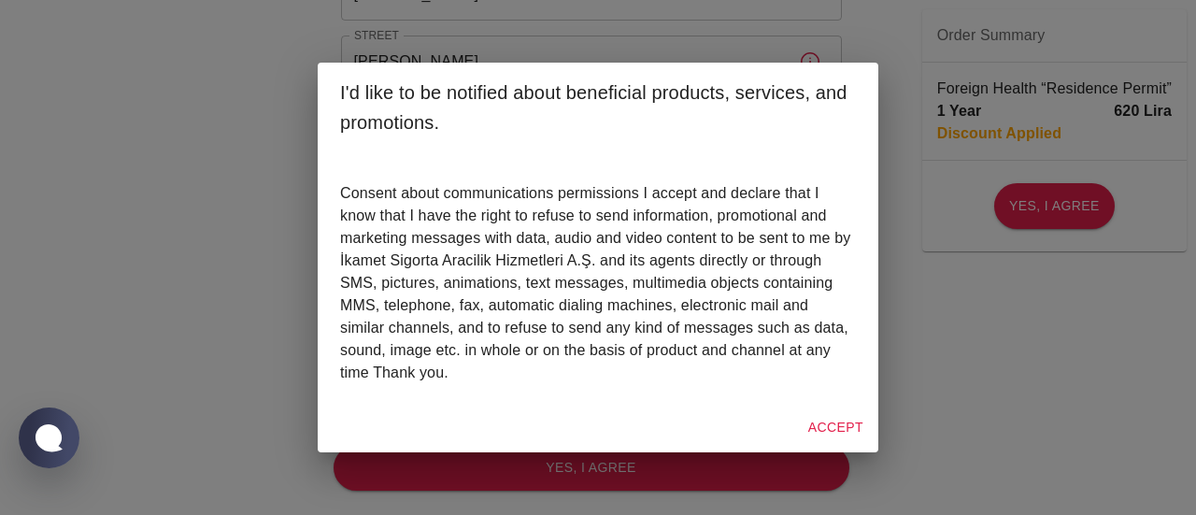
click at [825, 446] on div "Accept" at bounding box center [598, 428] width 561 height 50
click at [817, 424] on button "Accept" at bounding box center [836, 427] width 70 height 35
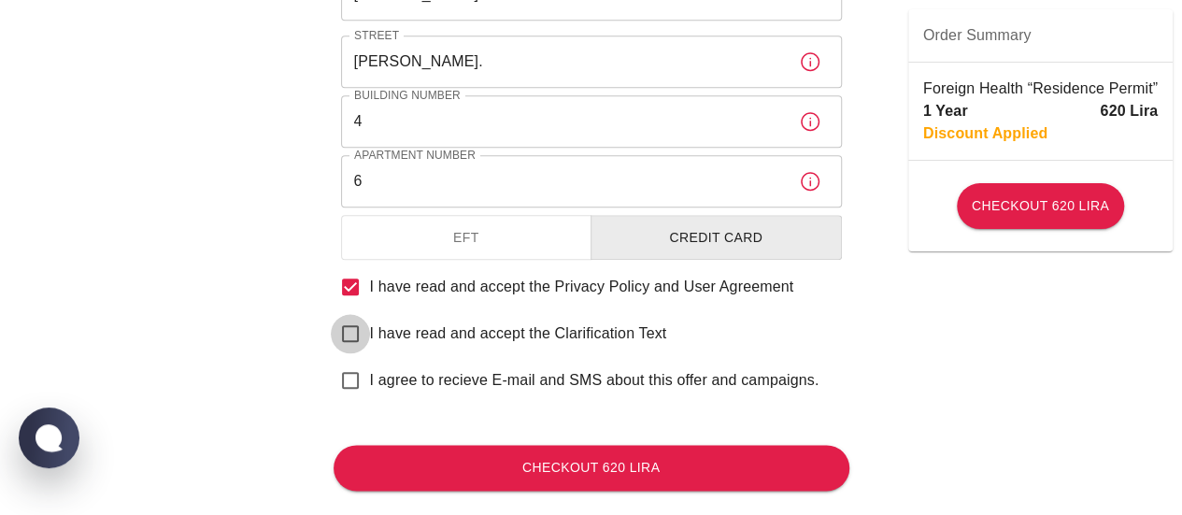
click at [344, 331] on input "I have read and accept the Clarification Text" at bounding box center [350, 333] width 39 height 39
checkbox input "true"
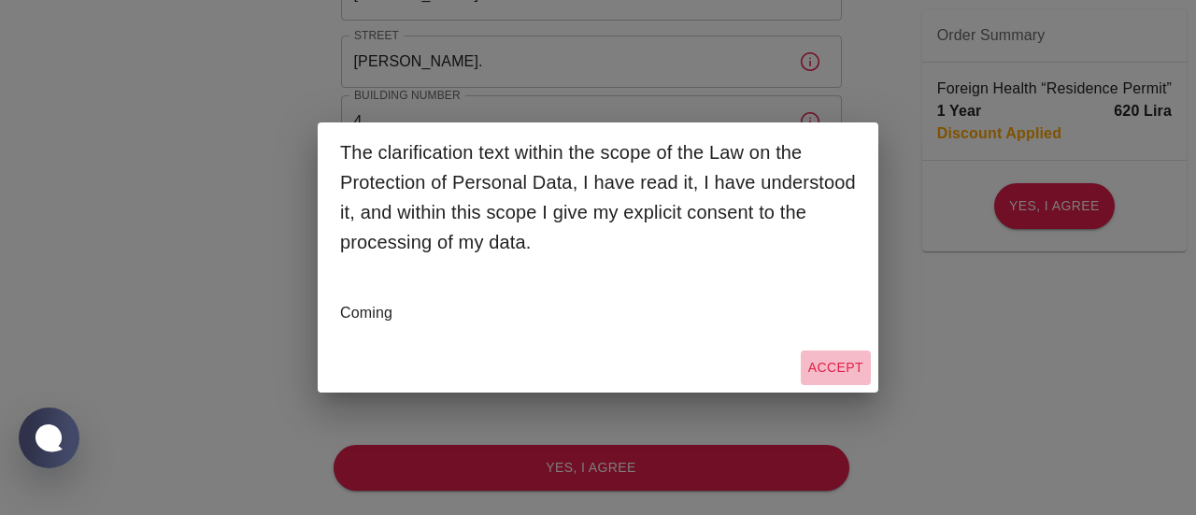
click at [839, 362] on button "Accept" at bounding box center [836, 367] width 70 height 35
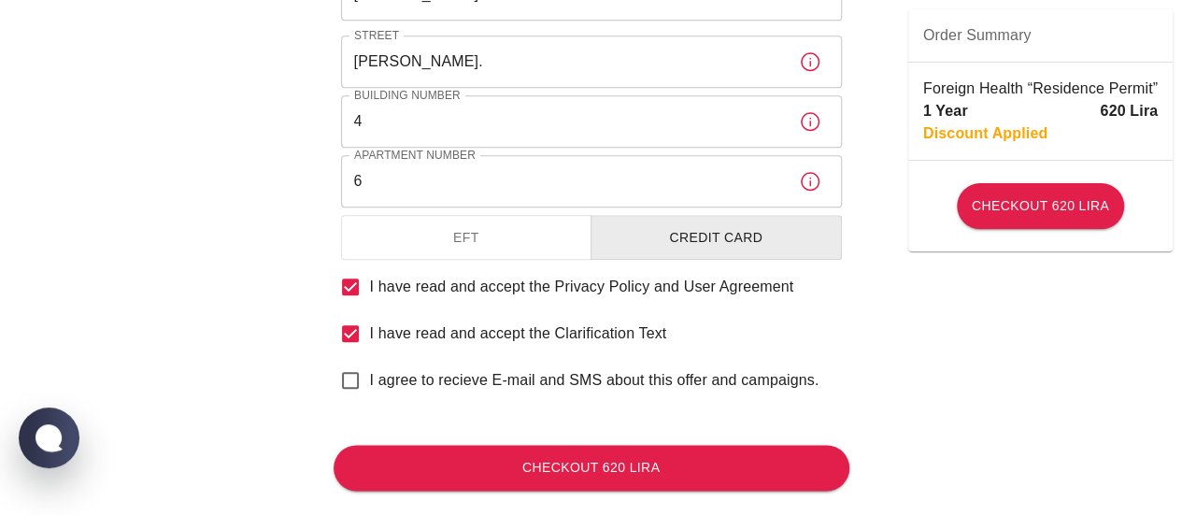
click at [361, 388] on input "I agree to recieve E-mail and SMS about this offer and campaigns." at bounding box center [350, 380] width 39 height 39
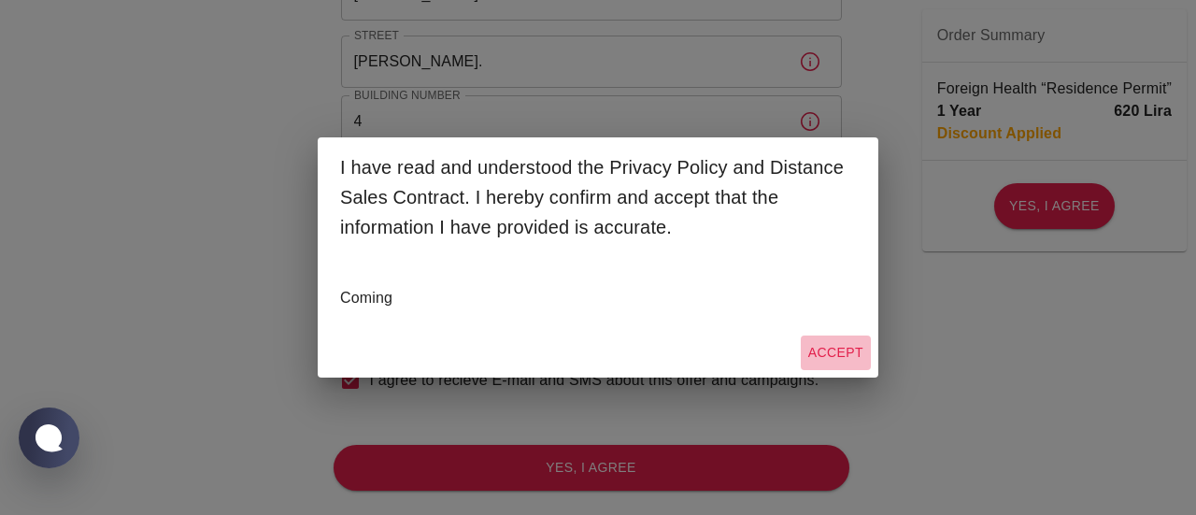
click at [829, 355] on button "Accept" at bounding box center [836, 352] width 70 height 35
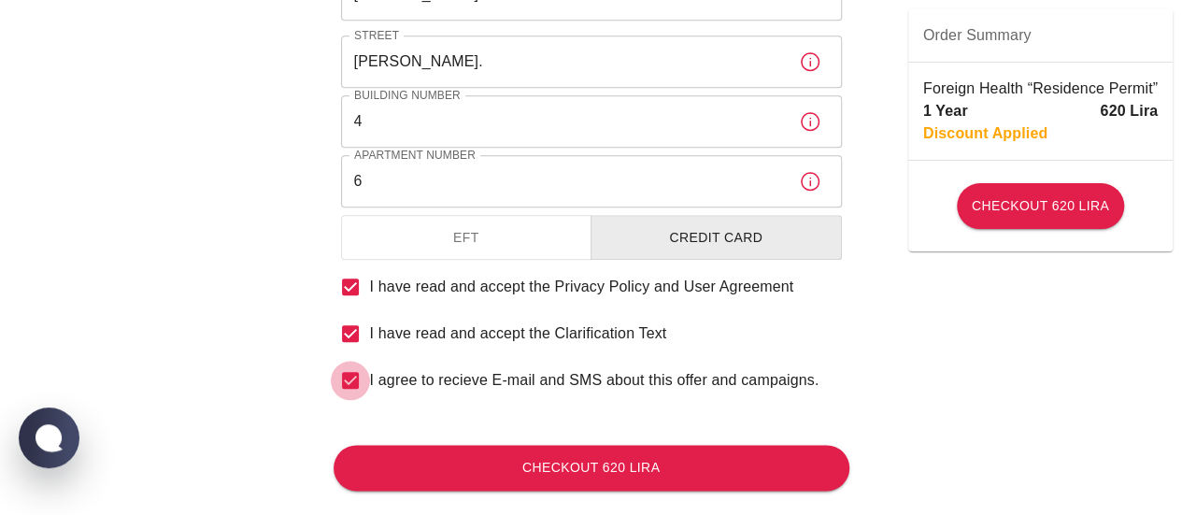
click at [348, 391] on input "I agree to recieve E-mail and SMS about this offer and campaigns." at bounding box center [350, 380] width 39 height 39
checkbox input "false"
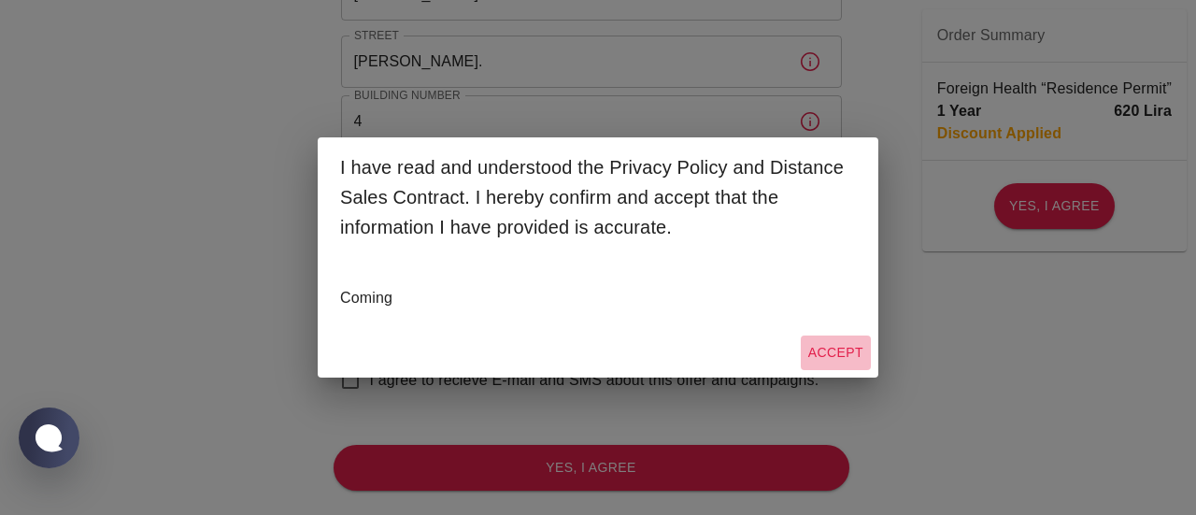
click at [835, 354] on button "Accept" at bounding box center [836, 352] width 70 height 35
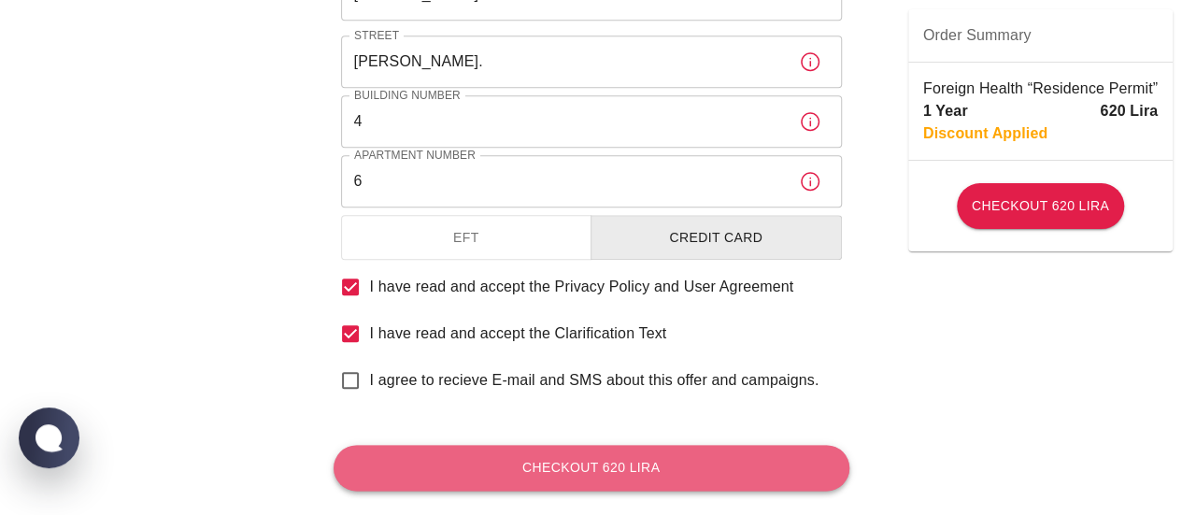
click at [618, 459] on button "Checkout 620 Lira" at bounding box center [592, 468] width 516 height 46
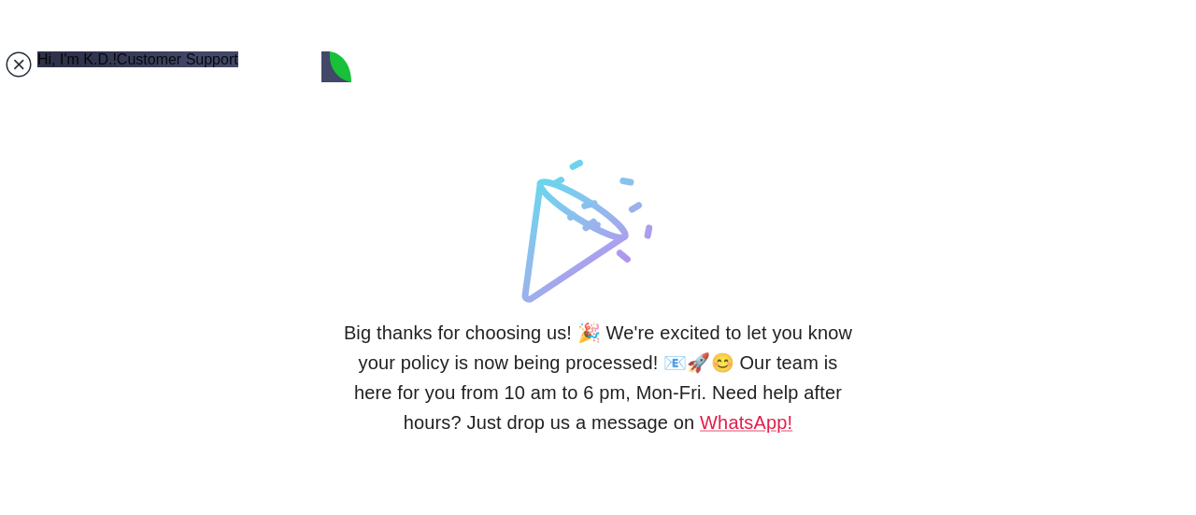
click at [21, 66] on jdiv at bounding box center [19, 64] width 26 height 26
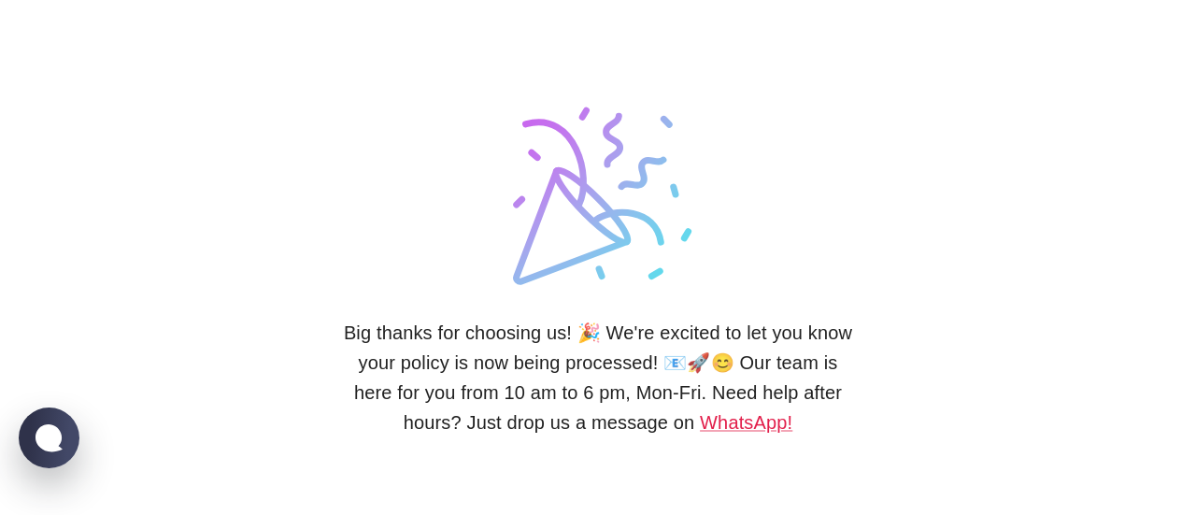
click at [865, 0] on div "Big thanks for choosing us! 🎉 We're excited to let you know your policy is now …" at bounding box center [598, 257] width 561 height 515
